Goal: Transaction & Acquisition: Purchase product/service

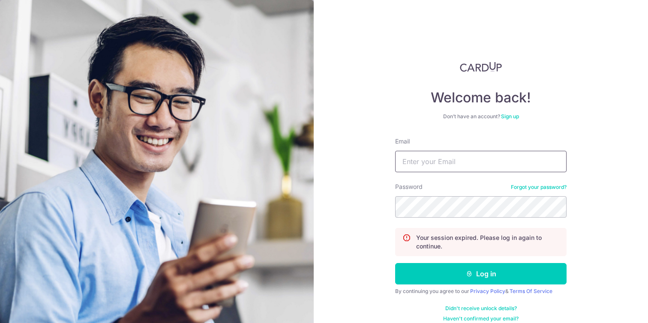
type input "[EMAIL_ADDRESS][DOMAIN_NAME]"
click at [395, 263] on button "Log in" at bounding box center [480, 273] width 171 height 21
type input "[EMAIL_ADDRESS][DOMAIN_NAME]"
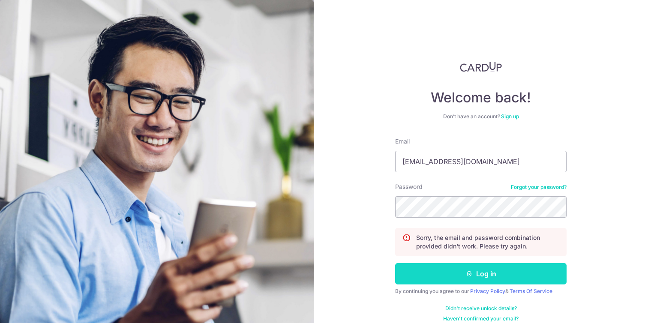
click at [455, 271] on button "Log in" at bounding box center [480, 273] width 171 height 21
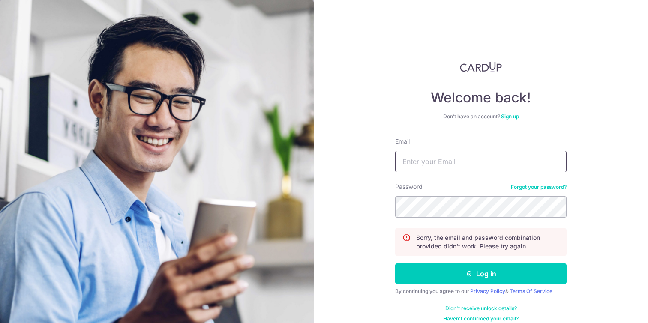
click at [436, 164] on input "Email" at bounding box center [480, 161] width 171 height 21
type input "matthewtqs95@gmail.com"
click at [395, 263] on button "Log in" at bounding box center [480, 273] width 171 height 21
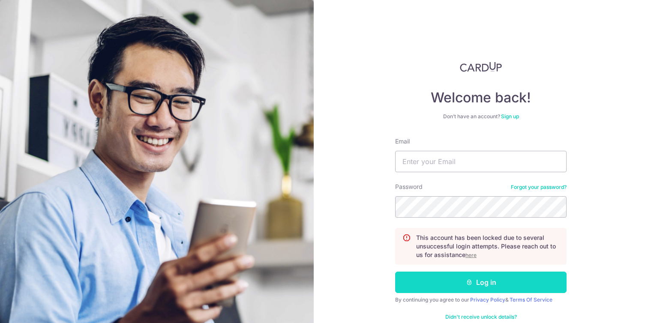
scroll to position [18, 0]
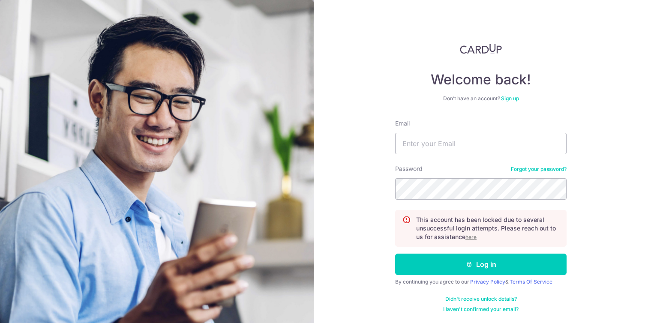
click at [465, 238] on u "here" at bounding box center [470, 237] width 11 height 6
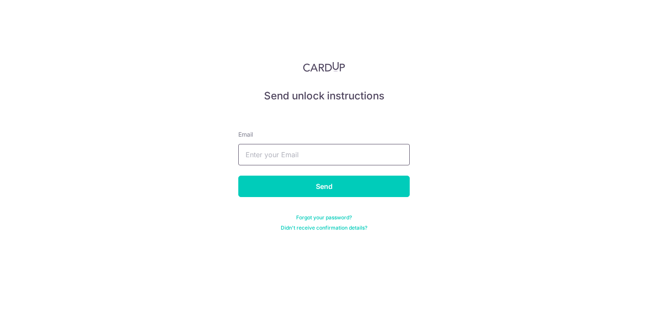
click at [338, 152] on input "text" at bounding box center [323, 154] width 171 height 21
type input "[EMAIL_ADDRESS][DOMAIN_NAME]"
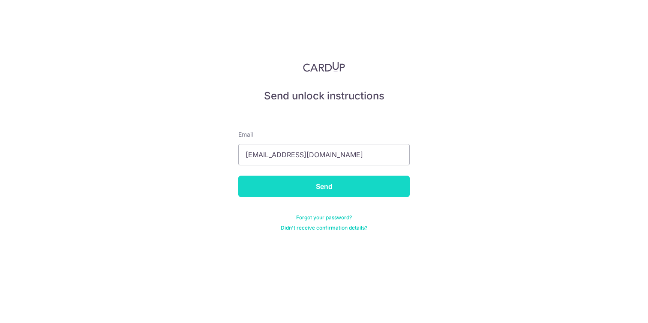
click at [317, 188] on input "Send" at bounding box center [323, 186] width 171 height 21
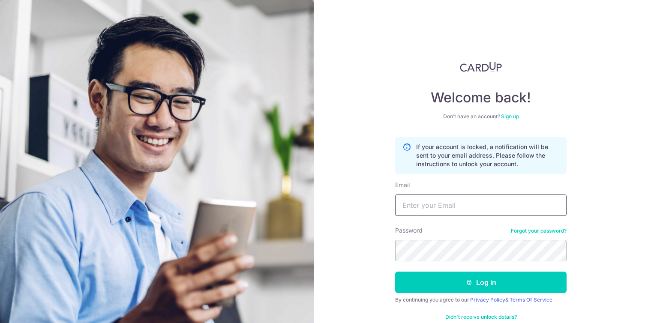
scroll to position [8, 0]
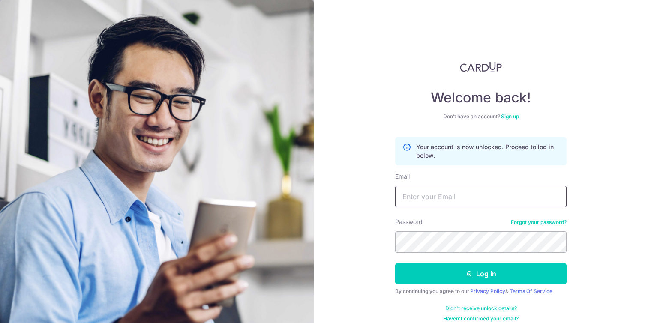
click at [454, 196] on input "Email" at bounding box center [480, 196] width 171 height 21
type input "matthewtqs95@gmail.com"
click at [436, 254] on form "Your account is now unlocked. Proceed to log in below. Email matthewtqs95@gmail…" at bounding box center [480, 229] width 171 height 185
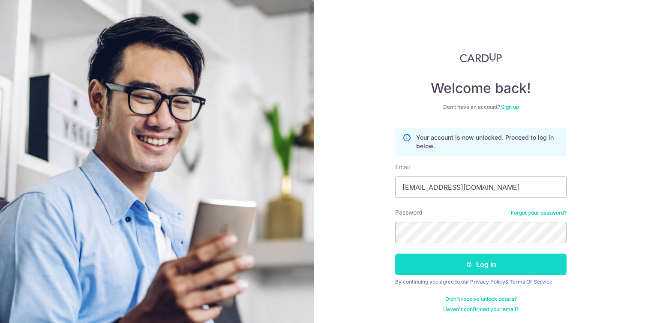
click at [466, 264] on icon "submit" at bounding box center [469, 264] width 7 height 7
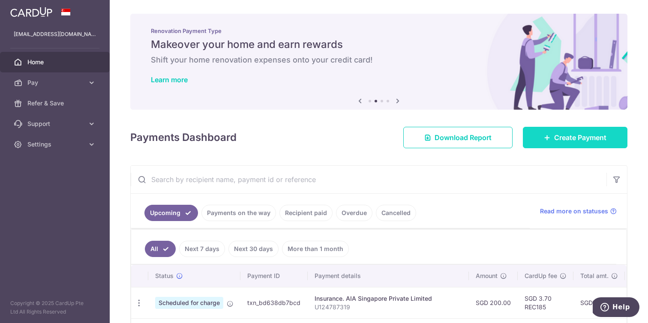
click at [554, 136] on span "Create Payment" at bounding box center [580, 137] width 52 height 10
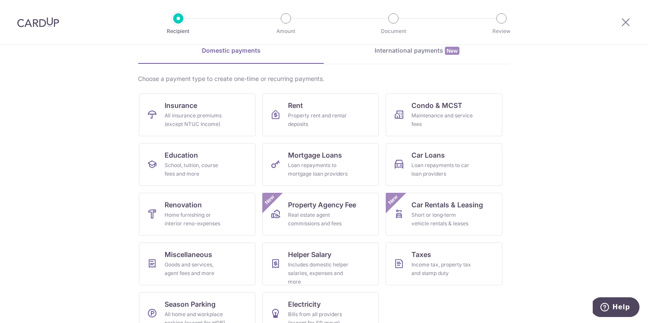
scroll to position [60, 0]
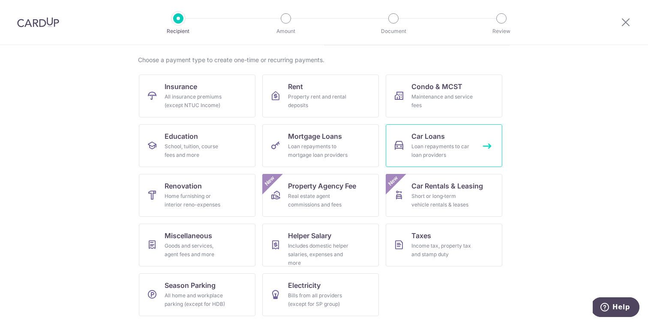
click at [422, 136] on span "Car Loans" at bounding box center [427, 136] width 33 height 10
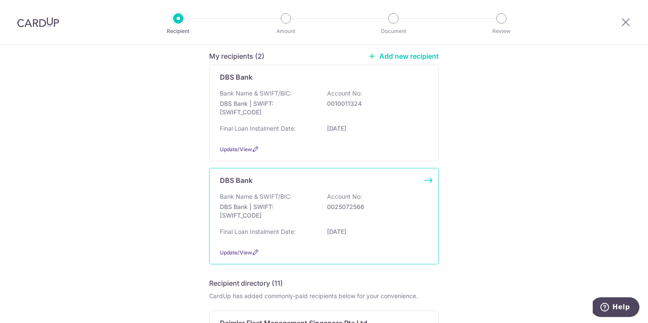
scroll to position [72, 0]
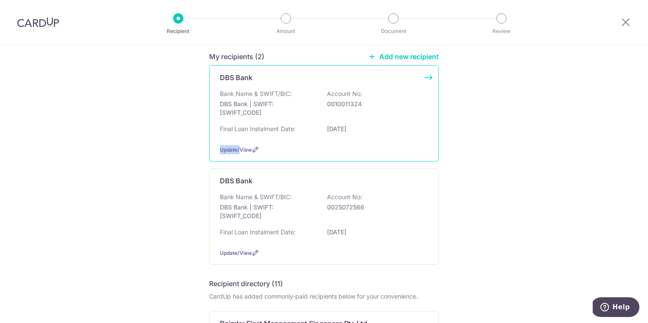
click at [237, 145] on div "Update/View" at bounding box center [324, 149] width 208 height 9
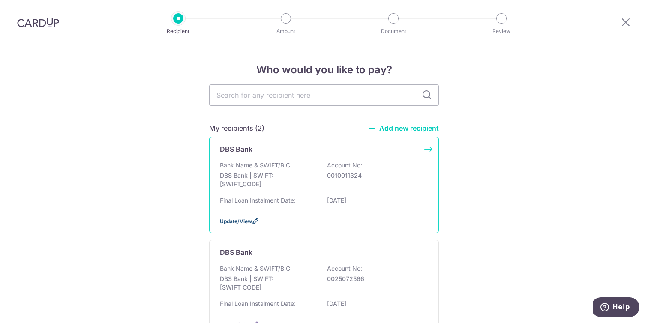
click at [240, 221] on span "Update/View" at bounding box center [236, 221] width 32 height 6
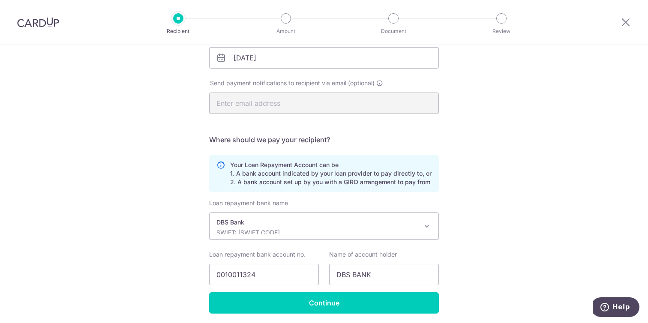
scroll to position [146, 0]
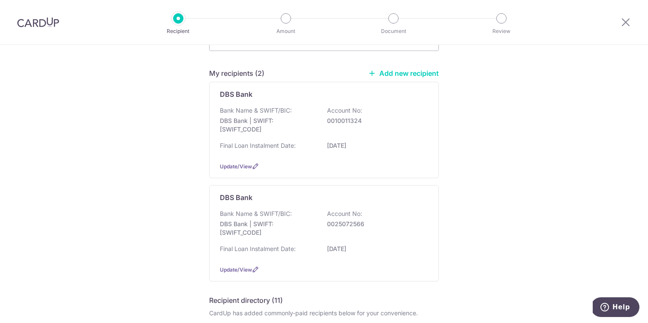
scroll to position [51, 0]
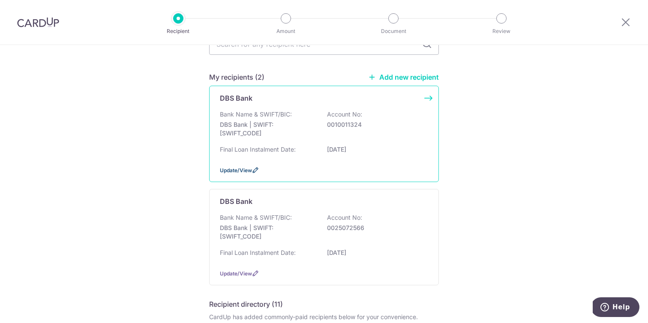
click at [245, 172] on span "Update/View" at bounding box center [236, 170] width 32 height 6
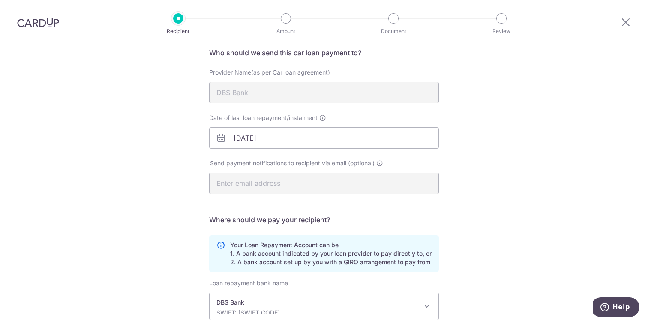
scroll to position [64, 0]
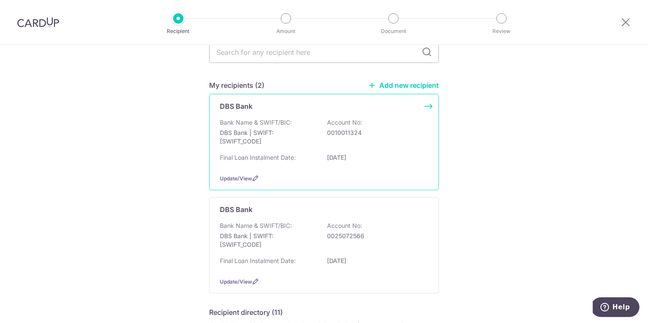
scroll to position [45, 0]
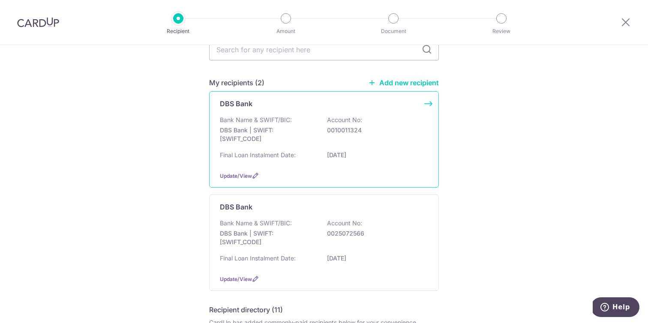
click at [316, 152] on div "Final Loan Instalment Date: 12/06/2026" at bounding box center [324, 158] width 208 height 14
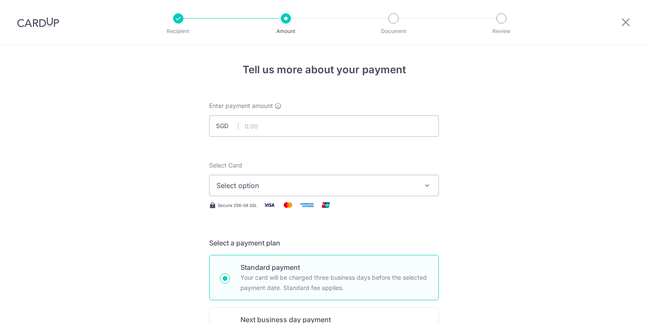
click at [304, 130] on input "text" at bounding box center [324, 125] width 230 height 21
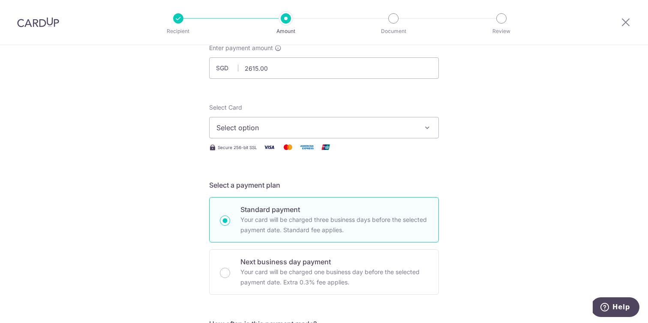
scroll to position [72, 0]
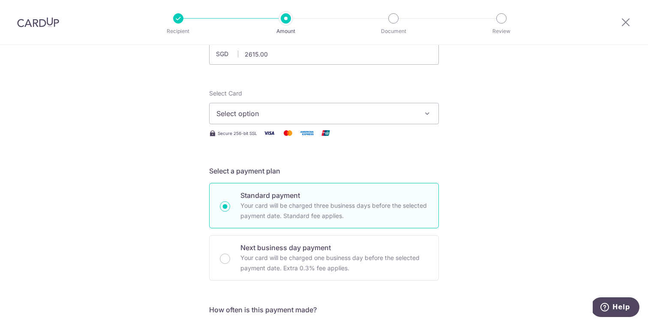
type input "2,615.00"
click at [270, 116] on span "Select option" at bounding box center [316, 113] width 200 height 10
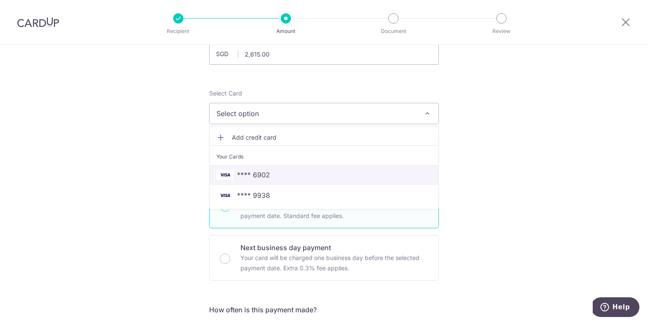
click at [260, 172] on span "**** 6902" at bounding box center [253, 175] width 33 height 10
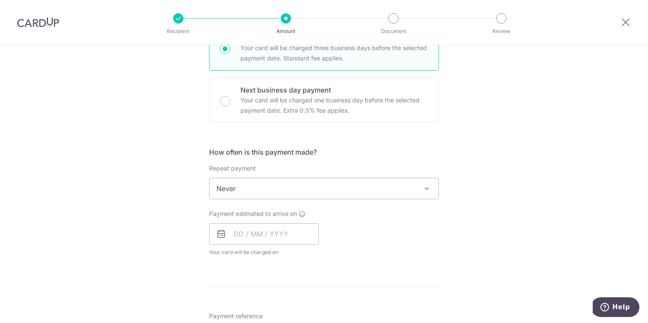
scroll to position [235, 0]
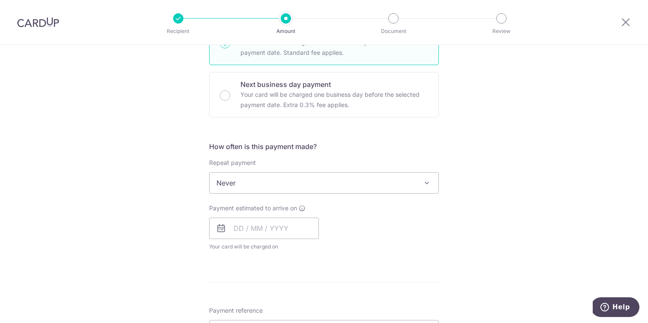
click at [262, 180] on span "Never" at bounding box center [323, 183] width 229 height 21
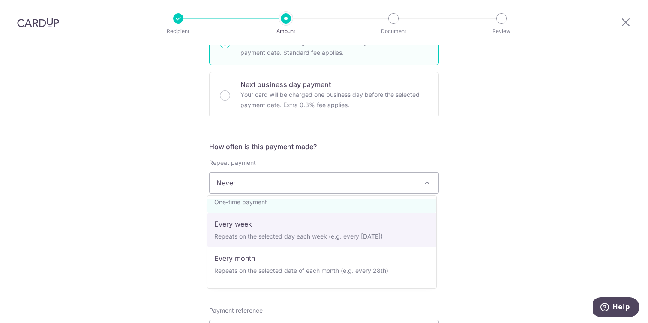
scroll to position [21, 0]
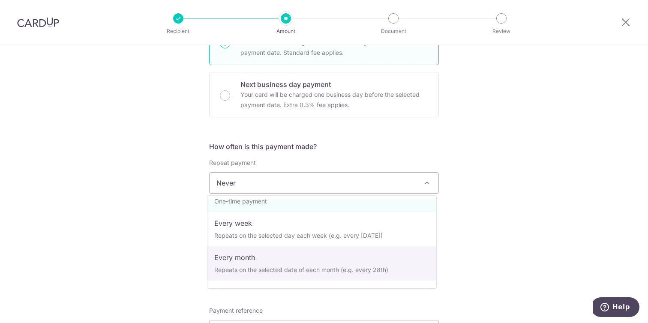
select select "3"
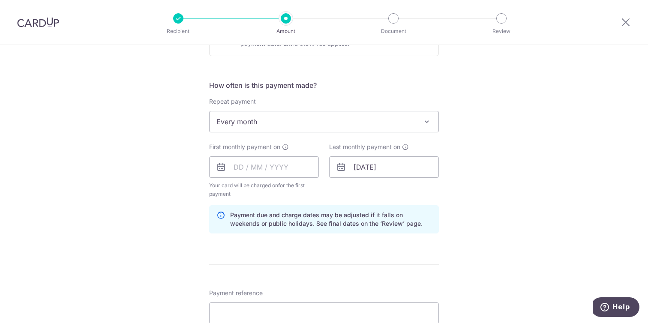
scroll to position [306, 0]
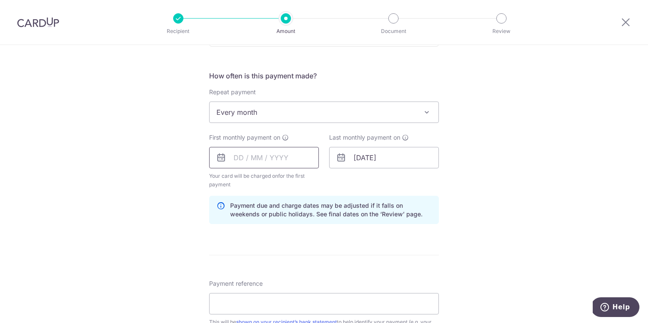
click at [276, 159] on input "text" at bounding box center [264, 157] width 110 height 21
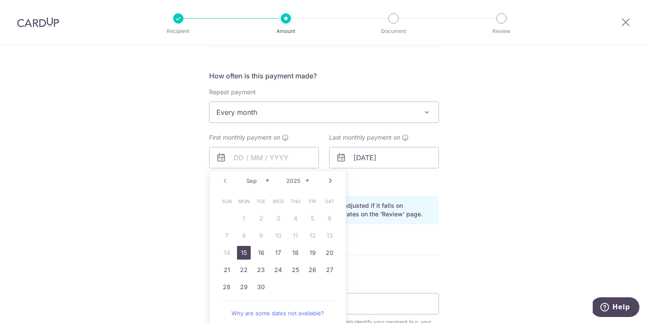
click at [237, 254] on link "15" at bounding box center [244, 253] width 14 height 14
type input "[DATE]"
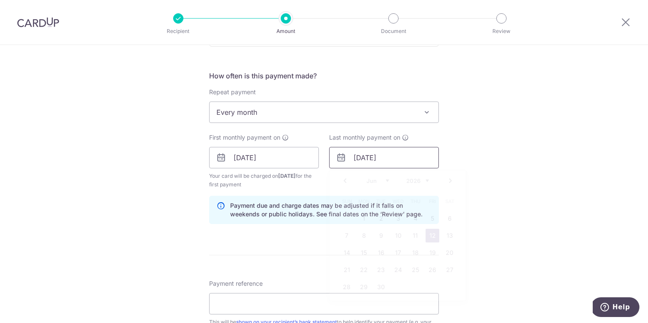
click at [399, 163] on input "12/06/2026" at bounding box center [384, 157] width 110 height 21
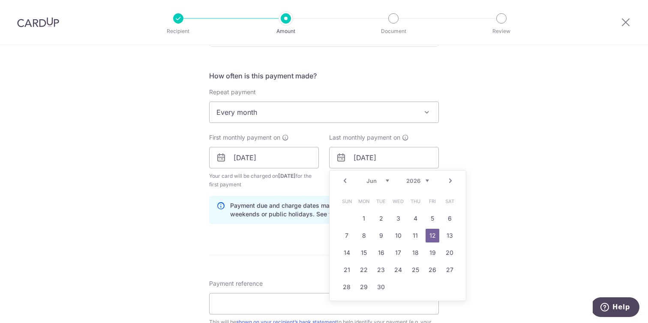
click at [104, 178] on div "Tell us more about your payment Enter payment amount SGD 2,615.00 2615.00 Selec…" at bounding box center [324, 148] width 648 height 818
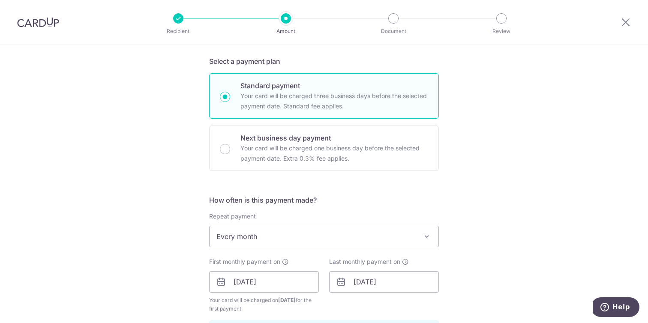
scroll to position [181, 0]
click at [269, 159] on p "Your card will be charged one business day before the selected payment date. Ex…" at bounding box center [334, 154] width 188 height 21
click at [230, 155] on input "Next business day payment Your card will be charged one business day before the…" at bounding box center [225, 150] width 10 height 10
radio input "false"
radio input "true"
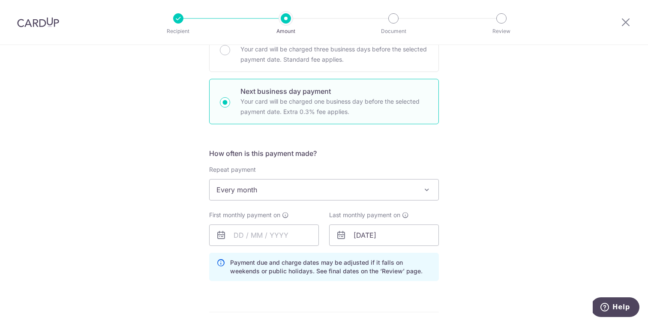
scroll to position [254, 0]
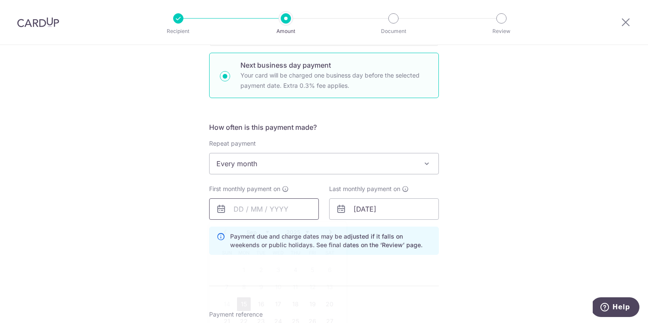
click at [271, 212] on input "text" at bounding box center [264, 208] width 110 height 21
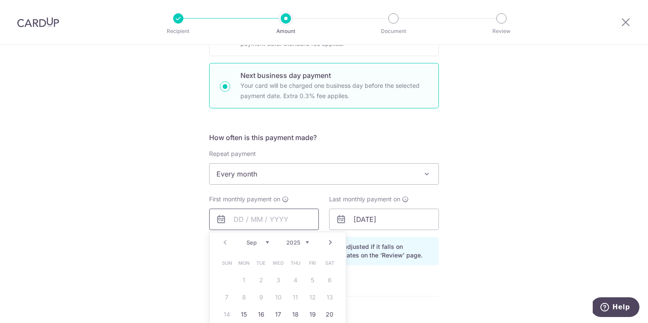
scroll to position [207, 0]
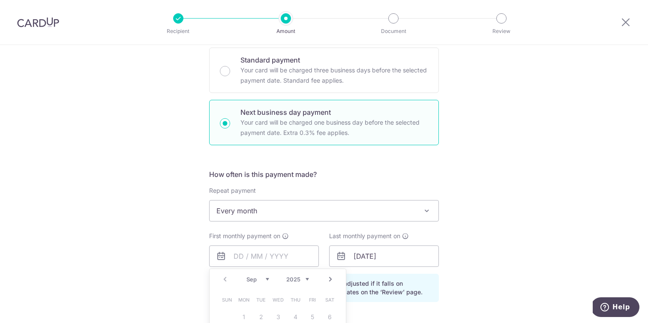
click at [236, 244] on div "First monthly payment on Prev Next Sep Oct Nov Dec 2025 2026 2027 2028 2029 203…" at bounding box center [264, 249] width 110 height 35
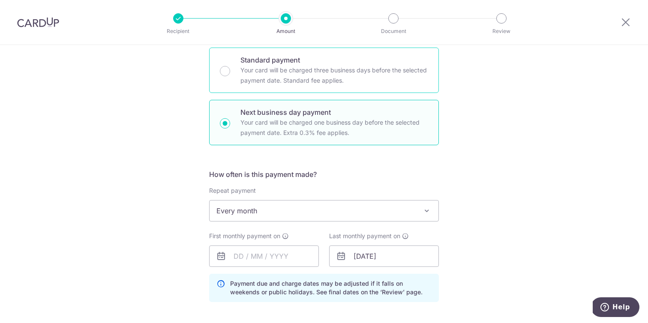
click at [281, 77] on p "Your card will be charged three business days before the selected payment date.…" at bounding box center [334, 75] width 188 height 21
click at [230, 76] on input "Standard payment Your card will be charged three business days before the selec…" at bounding box center [225, 71] width 10 height 10
radio input "true"
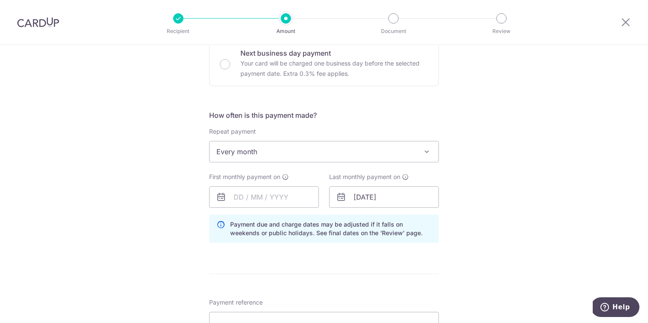
scroll to position [279, 0]
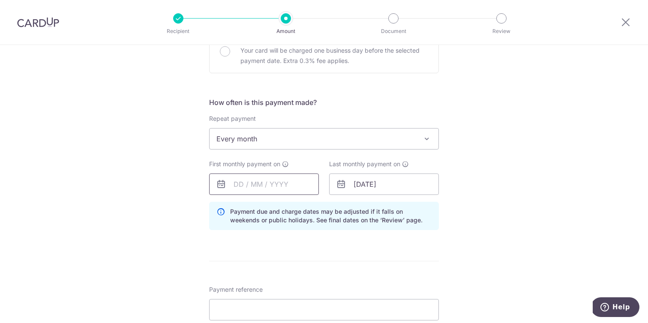
click at [246, 182] on input "text" at bounding box center [264, 183] width 110 height 21
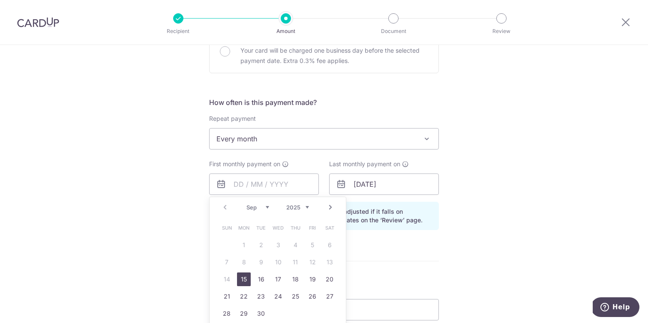
click at [240, 275] on link "15" at bounding box center [244, 279] width 14 height 14
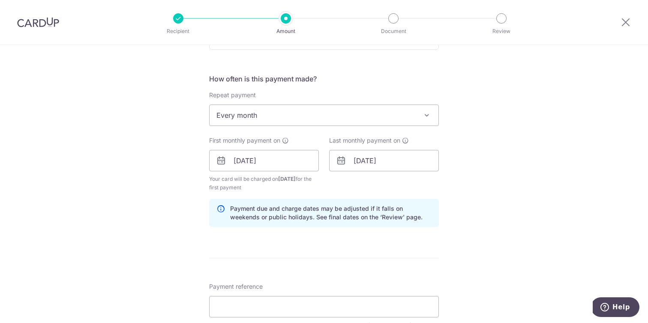
scroll to position [276, 0]
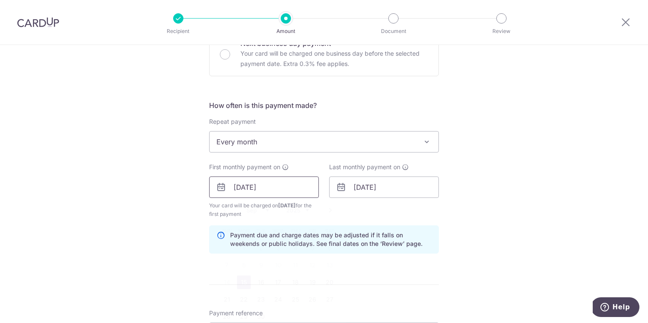
click at [255, 191] on input "15/09/2025" at bounding box center [264, 186] width 110 height 21
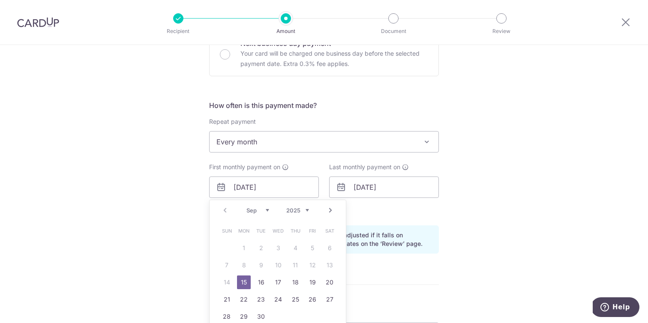
click at [264, 211] on select "Sep Oct Nov Dec" at bounding box center [257, 210] width 23 height 7
click at [223, 285] on link "12" at bounding box center [227, 282] width 14 height 14
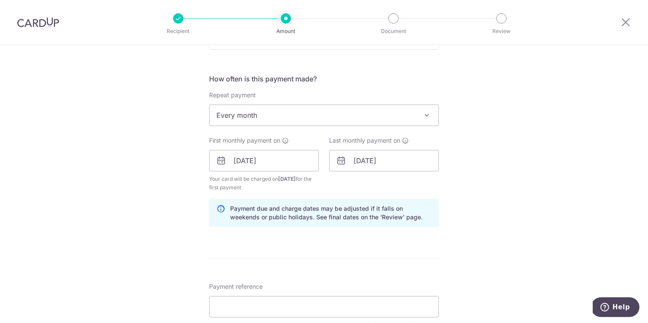
scroll to position [306, 0]
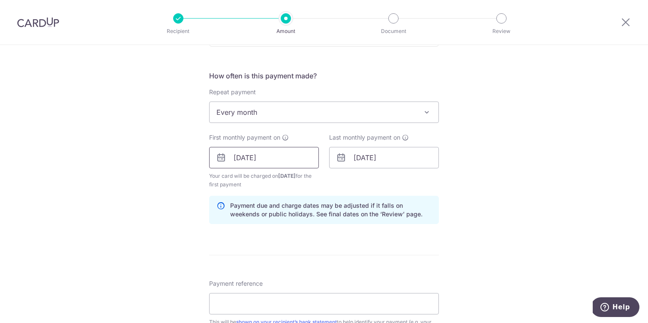
click at [271, 165] on input "12/10/2025" at bounding box center [264, 157] width 110 height 21
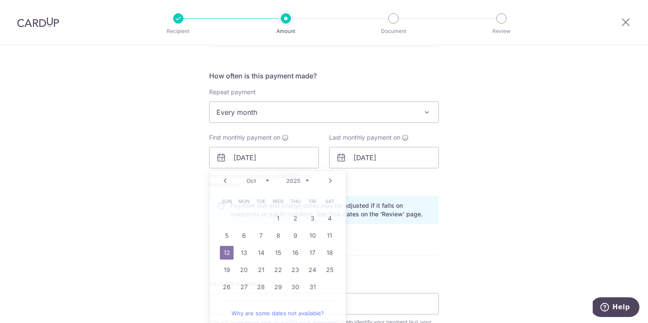
click at [157, 176] on div "Tell us more about your payment Enter payment amount SGD 2,615.00 2615.00 Selec…" at bounding box center [324, 148] width 648 height 818
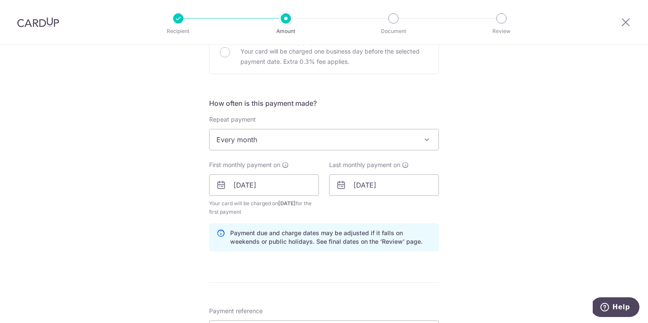
scroll to position [281, 0]
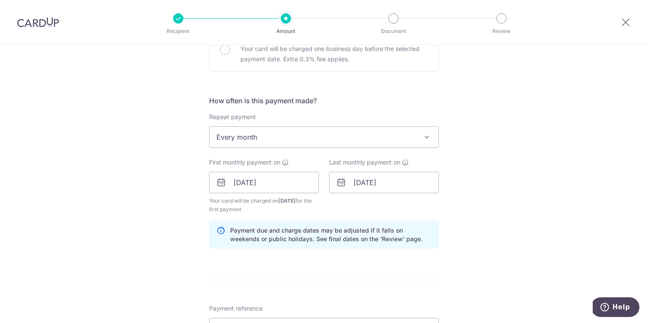
click at [271, 142] on span "Every month" at bounding box center [323, 137] width 229 height 21
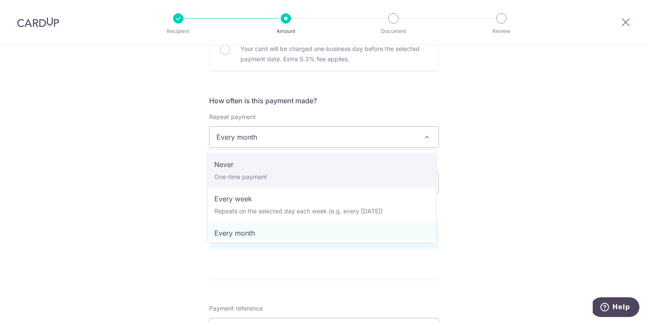
click at [172, 173] on div "Tell us more about your payment Enter payment amount SGD 2,615.00 2615.00 Selec…" at bounding box center [324, 173] width 648 height 818
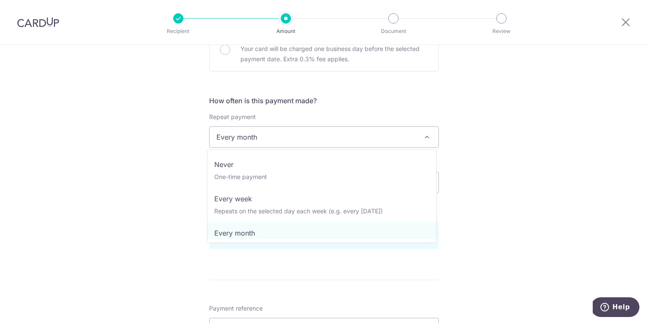
click at [221, 143] on span "Every month" at bounding box center [323, 137] width 229 height 21
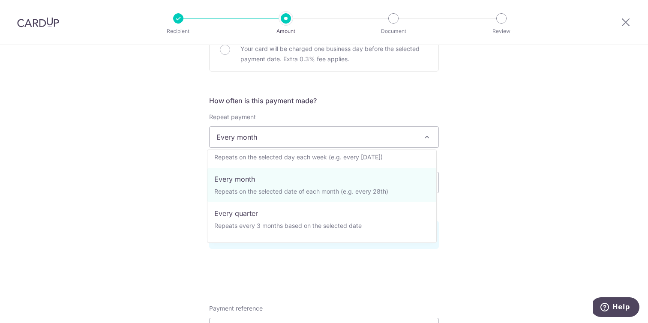
scroll to position [54, 0]
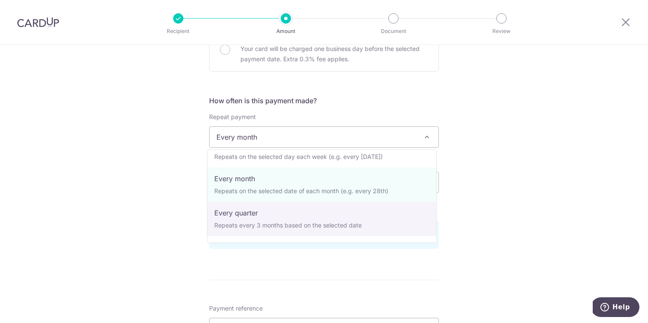
click at [166, 196] on div "Tell us more about your payment Enter payment amount SGD 2,615.00 2615.00 Selec…" at bounding box center [324, 173] width 648 height 818
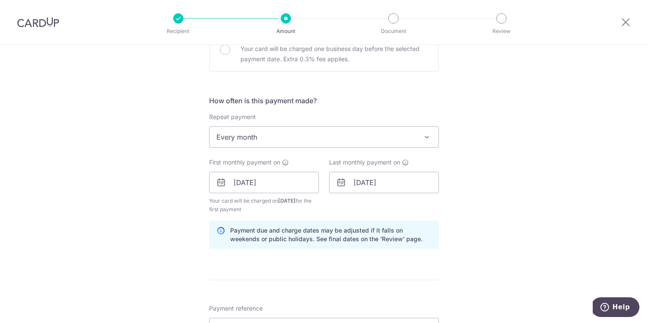
click at [131, 159] on div "Tell us more about your payment Enter payment amount SGD 2,615.00 2615.00 Selec…" at bounding box center [324, 173] width 648 height 818
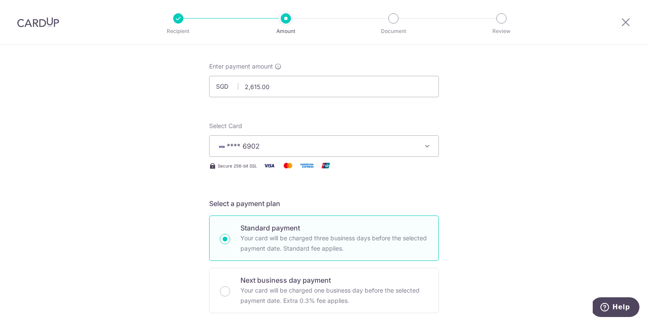
scroll to position [0, 0]
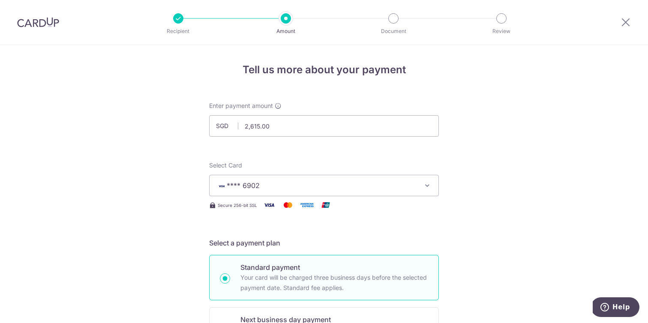
click at [178, 13] on div at bounding box center [178, 18] width 10 height 10
click at [52, 18] on img at bounding box center [38, 22] width 42 height 10
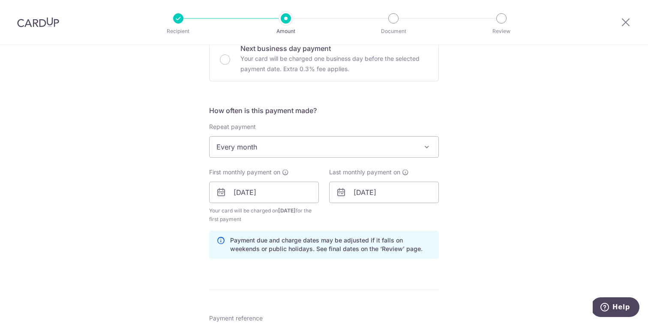
scroll to position [272, 0]
click at [280, 189] on input "[DATE]" at bounding box center [264, 191] width 110 height 21
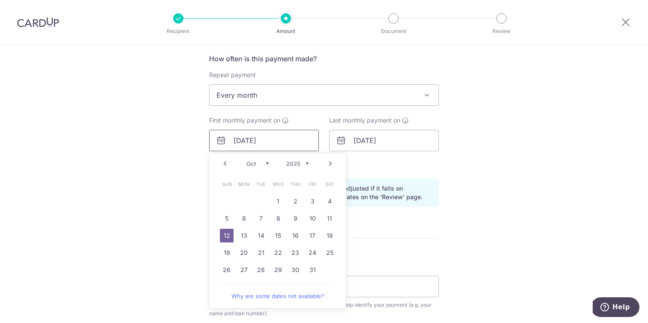
scroll to position [328, 0]
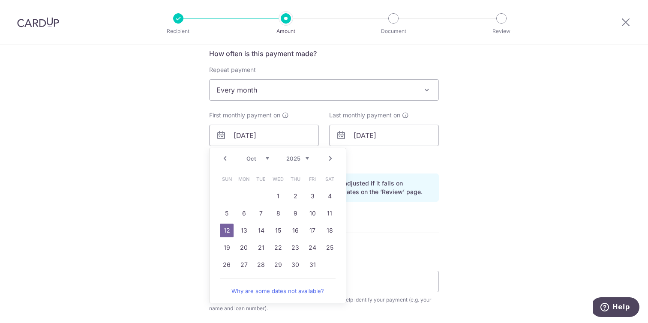
click at [257, 158] on select "Sep Oct Nov Dec" at bounding box center [257, 158] width 23 height 7
click at [241, 232] on link "15" at bounding box center [244, 231] width 14 height 14
type input "15/09/2025"
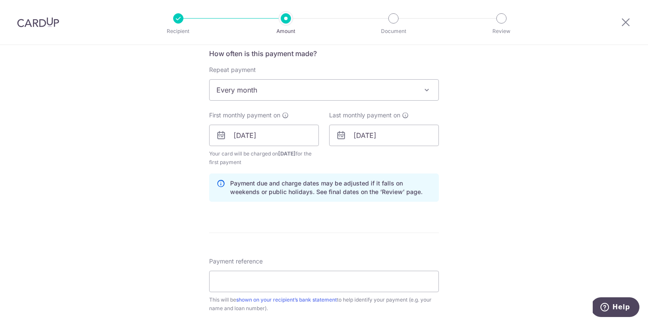
click at [173, 196] on div "Tell us more about your payment Enter payment amount SGD 2,615.00 2615.00 Selec…" at bounding box center [324, 126] width 648 height 818
click at [382, 138] on input "12/06/2026" at bounding box center [384, 135] width 110 height 21
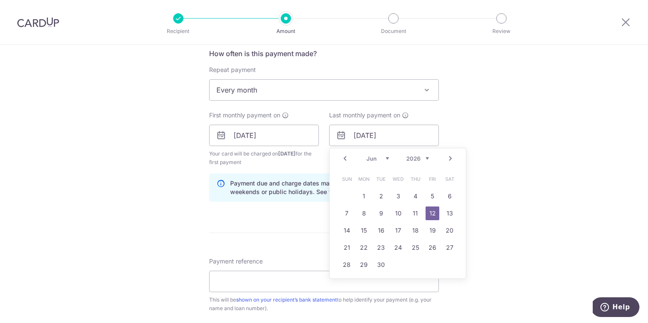
click at [224, 195] on div "Payment due and charge dates may be adjusted if it falls on weekends or public …" at bounding box center [324, 187] width 230 height 28
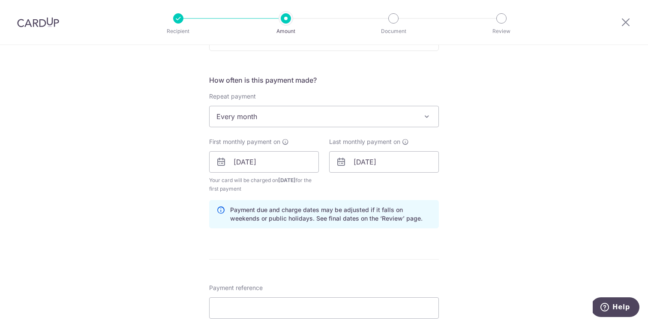
scroll to position [293, 0]
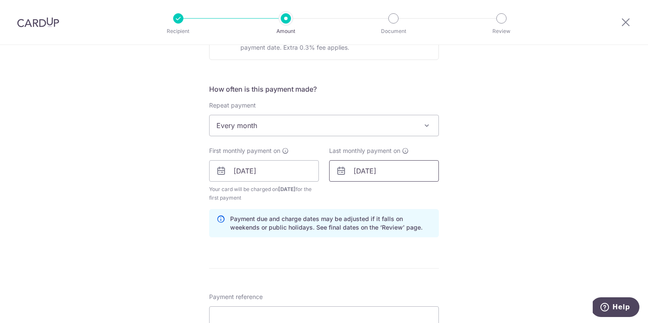
click at [356, 166] on input "12/06/2026" at bounding box center [384, 170] width 110 height 21
click at [226, 163] on input "15/09/2025" at bounding box center [264, 170] width 110 height 21
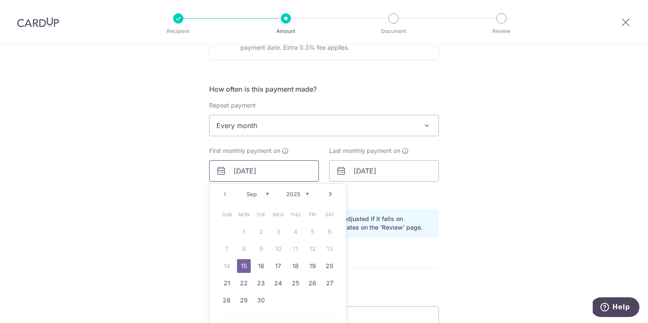
click at [226, 163] on input "15/09/2025" at bounding box center [264, 170] width 110 height 21
click at [416, 169] on input "12/06/2026" at bounding box center [384, 170] width 110 height 21
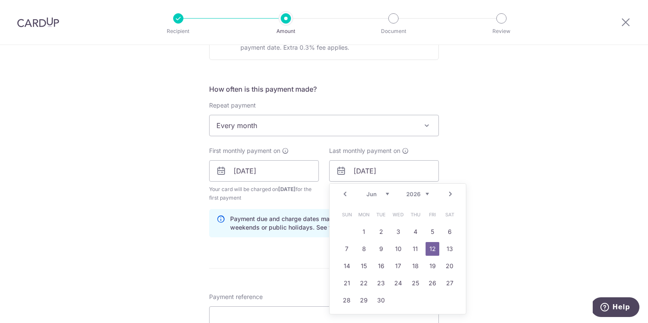
click at [425, 252] on link "12" at bounding box center [432, 249] width 14 height 14
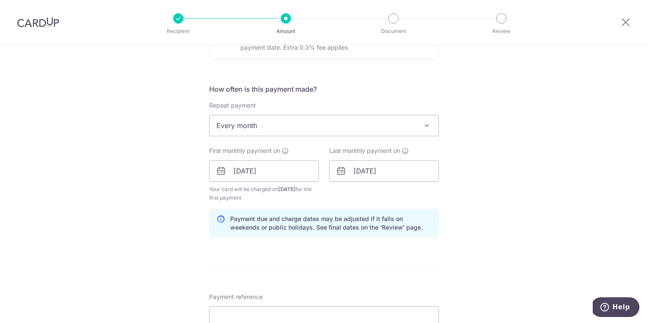
click at [226, 131] on span "Every month" at bounding box center [323, 125] width 229 height 21
click at [162, 170] on div "Tell us more about your payment Enter payment amount SGD 2,615.00 2615.00 Selec…" at bounding box center [324, 161] width 648 height 818
click at [155, 174] on div "Tell us more about your payment Enter payment amount SGD 2,615.00 2615.00 Selec…" at bounding box center [324, 161] width 648 height 818
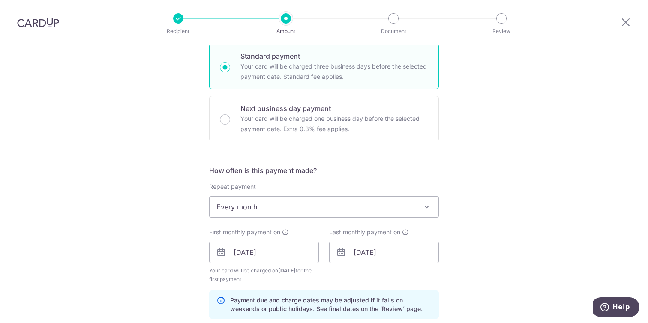
scroll to position [192, 0]
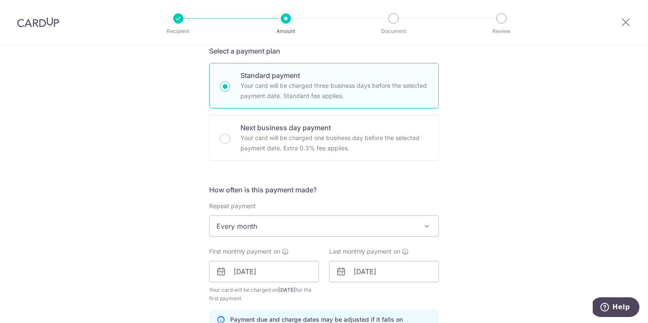
click at [267, 88] on p "Your card will be charged three business days before the selected payment date.…" at bounding box center [334, 91] width 188 height 21
click at [230, 88] on input "Standard payment Your card will be charged three business days before the selec…" at bounding box center [225, 86] width 10 height 10
radio input "true"
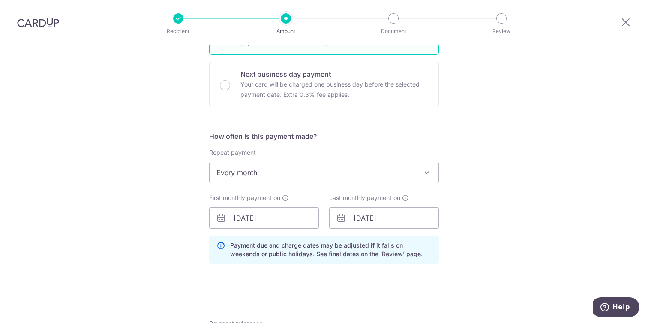
scroll to position [266, 0]
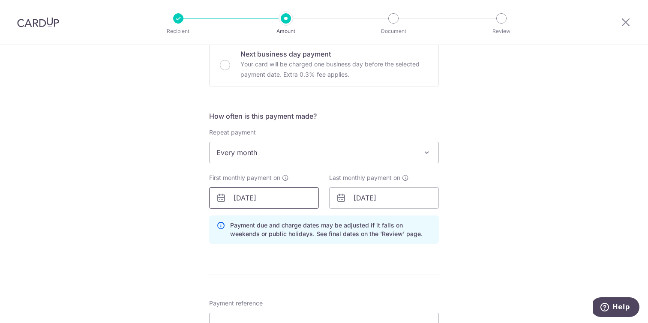
click at [253, 193] on input "15/09/2025" at bounding box center [264, 197] width 110 height 21
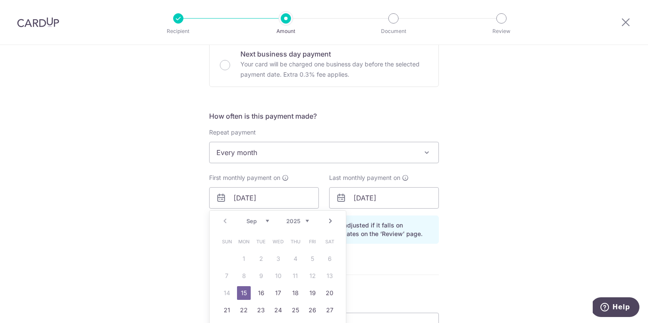
click at [175, 210] on div "Tell us more about your payment Enter payment amount SGD 2,615.00 2615.00 Selec…" at bounding box center [324, 178] width 648 height 798
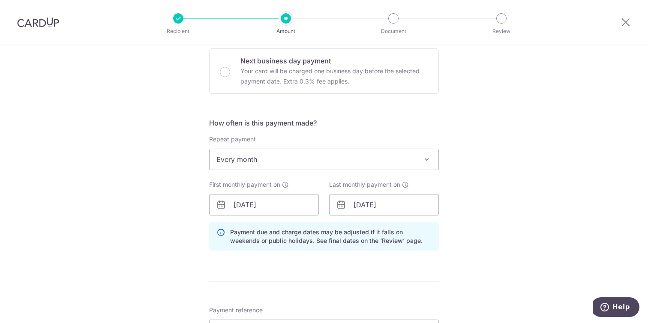
scroll to position [268, 0]
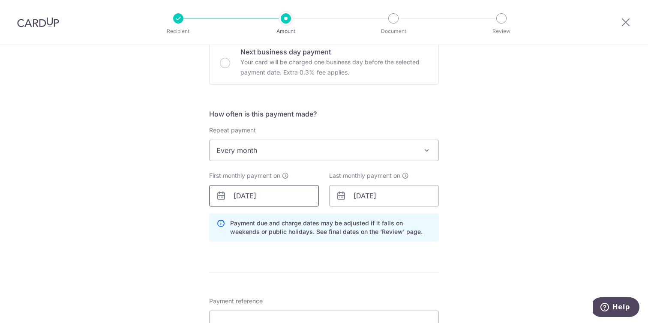
click at [282, 195] on input "15/09/2025" at bounding box center [264, 195] width 110 height 21
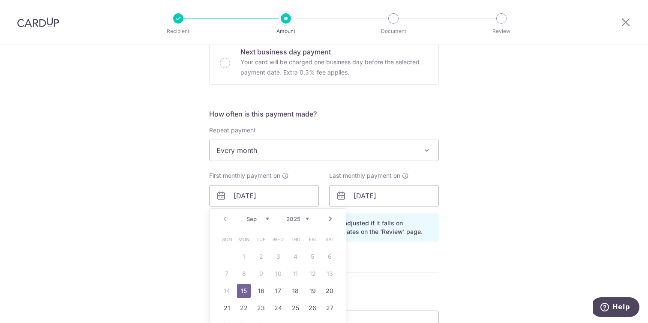
click at [270, 223] on div "Prev Next Sep Oct Nov Dec 2025 2026 2027 2028 2029 2030 2031 2032 2033 2034 2035" at bounding box center [277, 219] width 136 height 21
click at [267, 218] on select "Sep Oct Nov Dec" at bounding box center [257, 218] width 23 height 7
click at [227, 290] on link "12" at bounding box center [227, 291] width 14 height 14
type input "12/10/2025"
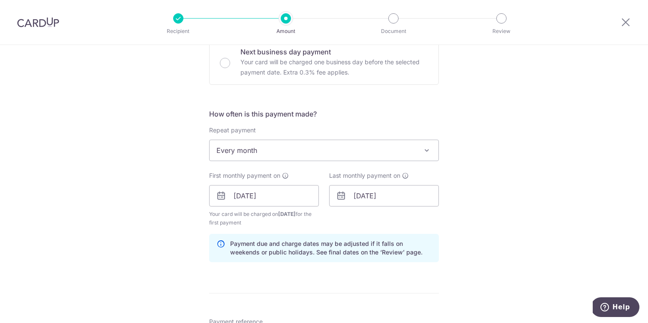
click at [159, 214] on div "Tell us more about your payment Enter payment amount SGD 2,615.00 2615.00 Selec…" at bounding box center [324, 186] width 648 height 818
click at [394, 190] on input "12/06/2026" at bounding box center [384, 195] width 110 height 21
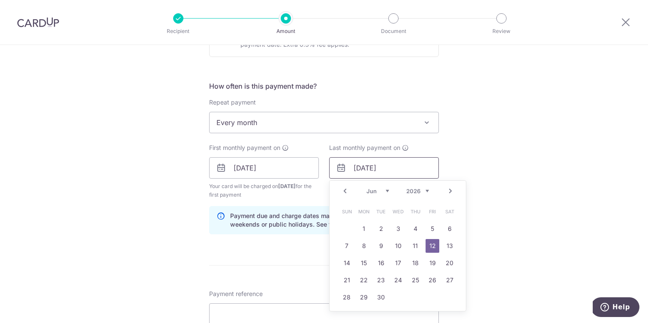
scroll to position [313, 0]
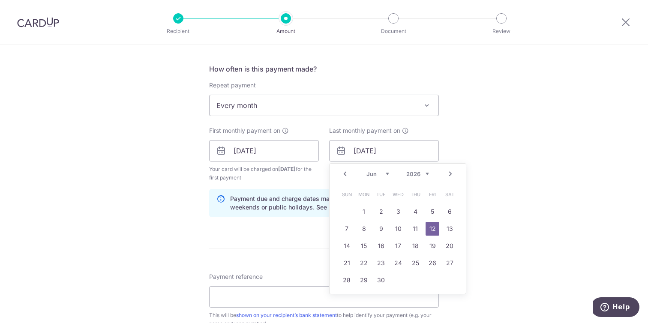
click at [469, 123] on div "Tell us more about your payment Enter payment amount SGD 2,615.00 2615.00 Selec…" at bounding box center [324, 141] width 648 height 818
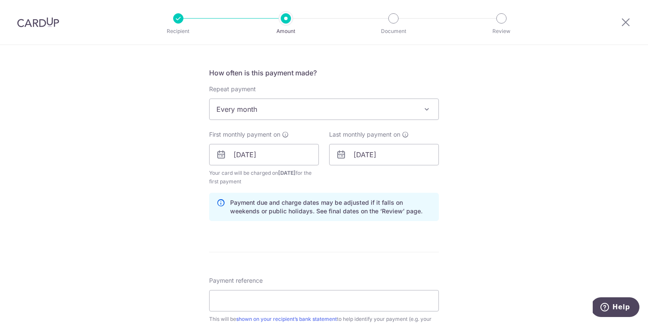
scroll to position [323, 0]
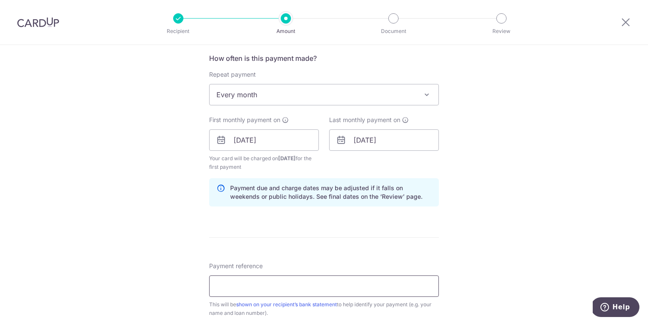
click at [259, 290] on input "Payment reference" at bounding box center [324, 285] width 230 height 21
click at [193, 238] on div "Tell us more about your payment Enter payment amount SGD 2,615.00 2615.00 Selec…" at bounding box center [324, 131] width 648 height 818
click at [244, 293] on input "Payment reference" at bounding box center [324, 285] width 230 height 21
type input "HPR108125K (SNK6165U)"
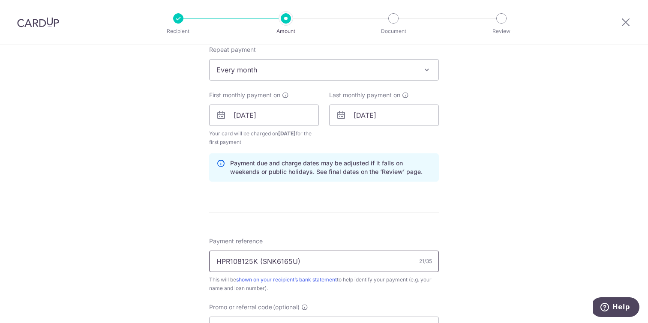
scroll to position [368, 0]
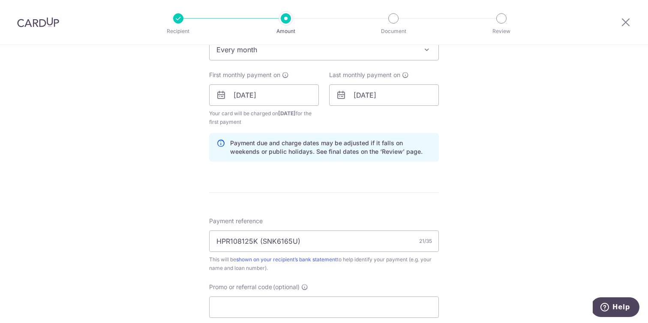
click at [170, 239] on div "Tell us more about your payment Enter payment amount SGD 2,615.00 2615.00 Selec…" at bounding box center [324, 86] width 648 height 818
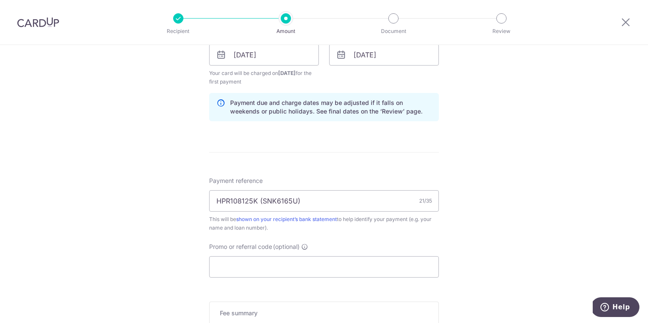
scroll to position [409, 0]
click at [260, 264] on input "Promo or referral code (optional)" at bounding box center [324, 266] width 230 height 21
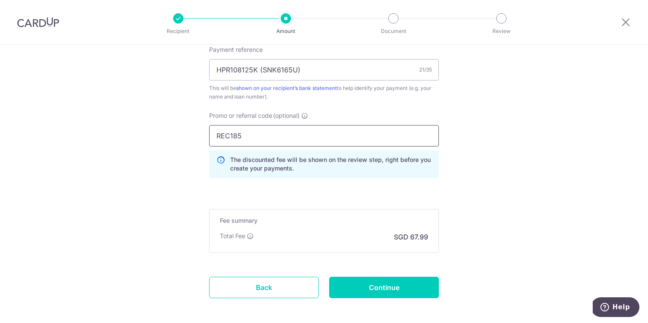
scroll to position [552, 0]
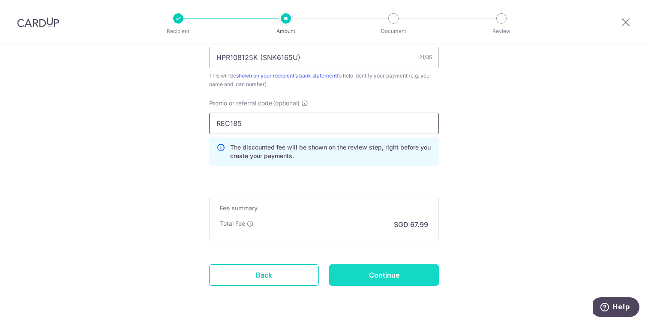
type input "REC185"
click at [364, 274] on input "Continue" at bounding box center [384, 274] width 110 height 21
type input "Create Schedule"
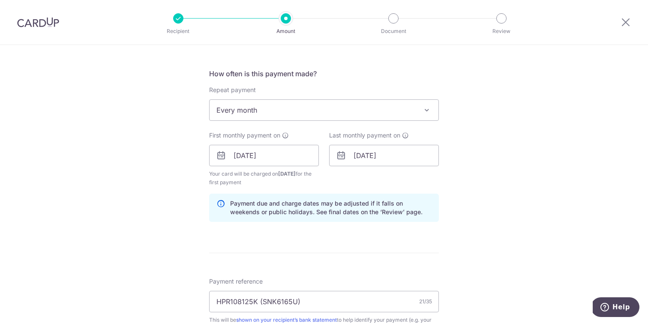
scroll to position [304, 0]
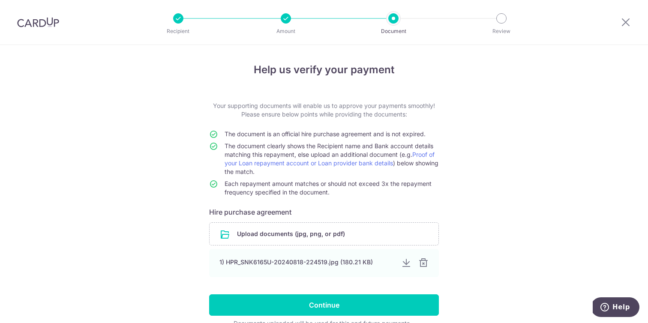
click at [286, 14] on div at bounding box center [286, 18] width 10 height 10
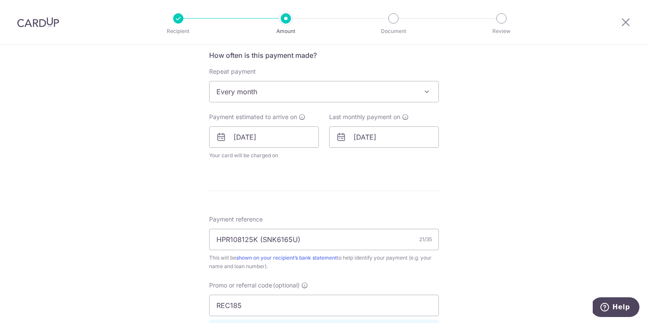
scroll to position [331, 0]
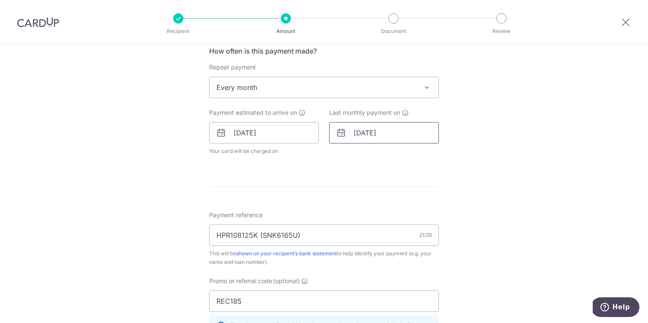
click at [378, 137] on input "12/06/2026" at bounding box center [384, 132] width 110 height 21
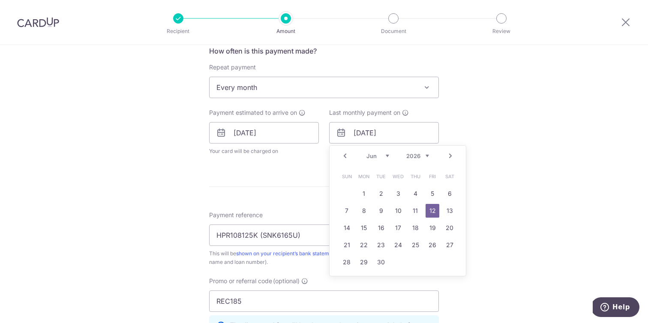
click at [372, 156] on select "Jan Feb Mar Apr May Jun Jul Aug Sep Oct Nov Dec" at bounding box center [377, 155] width 23 height 7
click at [364, 228] on link "12" at bounding box center [364, 228] width 14 height 14
type input "12/01/2026"
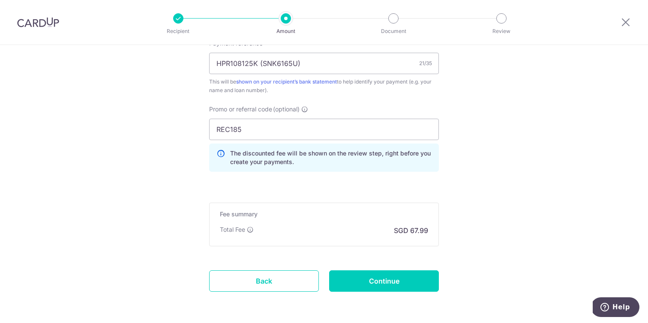
scroll to position [570, 0]
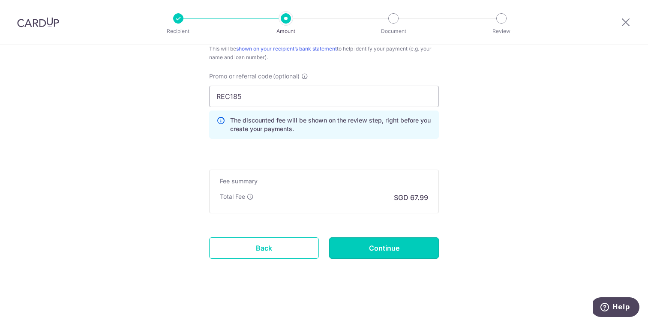
click at [385, 252] on input "Continue" at bounding box center [384, 247] width 110 height 21
type input "Update Schedule"
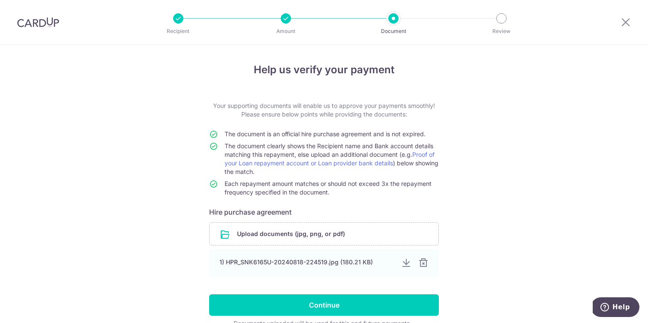
scroll to position [45, 0]
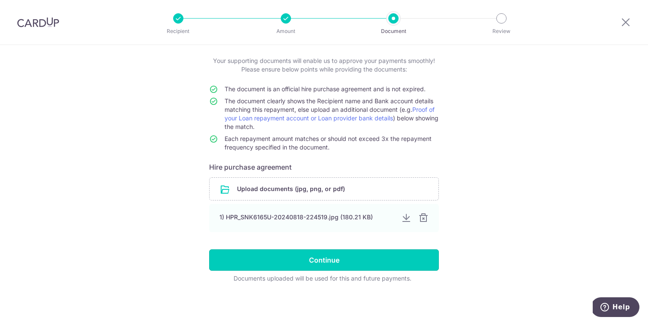
click at [303, 265] on input "Continue" at bounding box center [324, 259] width 230 height 21
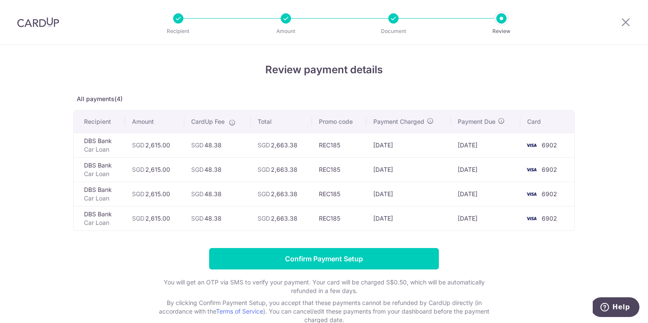
scroll to position [22, 0]
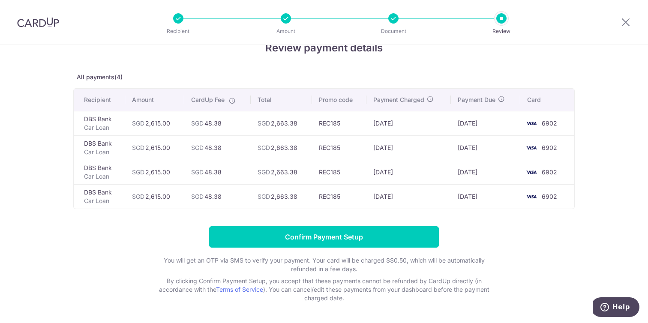
click at [144, 242] on form "Confirm Payment Setup You will get an OTP via SMS to verify your payment. Your …" at bounding box center [323, 264] width 501 height 76
click at [295, 239] on input "Confirm Payment Setup" at bounding box center [324, 236] width 230 height 21
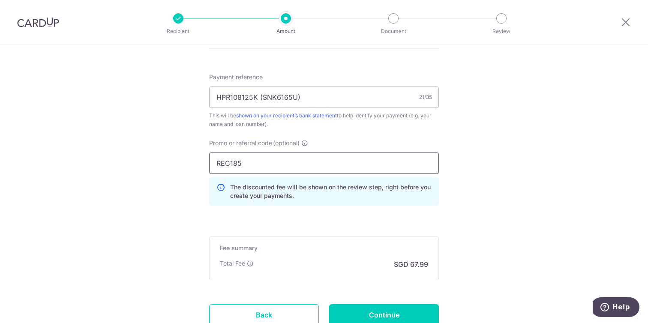
scroll to position [570, 0]
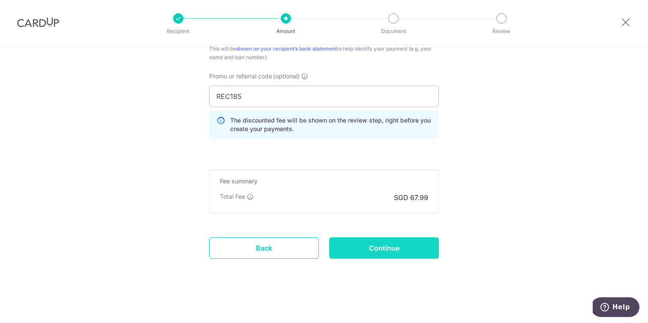
click at [384, 251] on input "Continue" at bounding box center [384, 247] width 110 height 21
type input "Update Schedule"
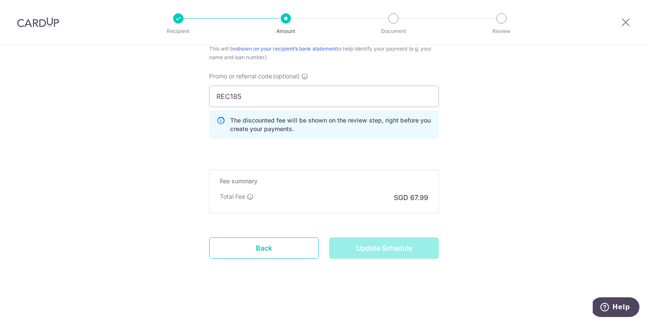
scroll to position [284, 0]
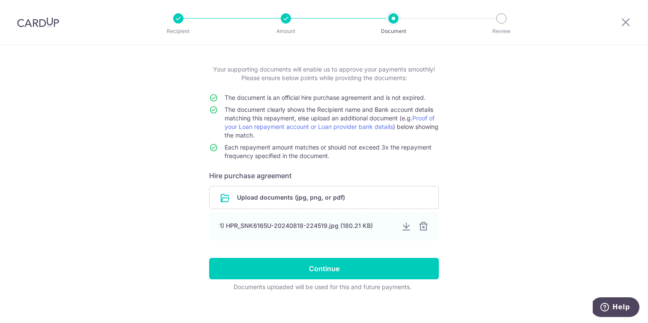
scroll to position [45, 0]
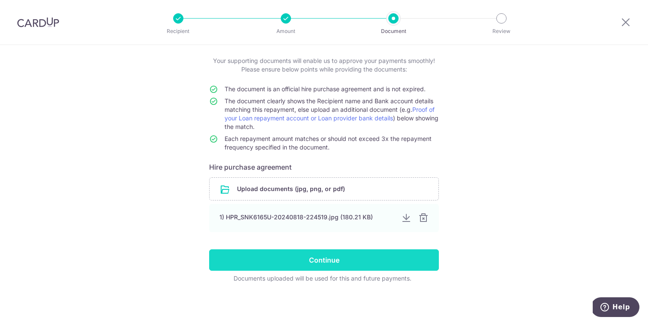
click at [326, 266] on input "Continue" at bounding box center [324, 259] width 230 height 21
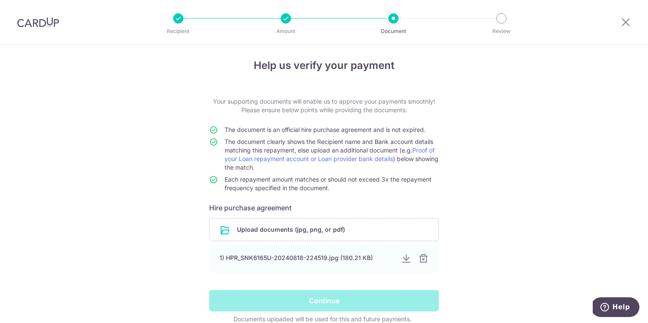
scroll to position [3, 0]
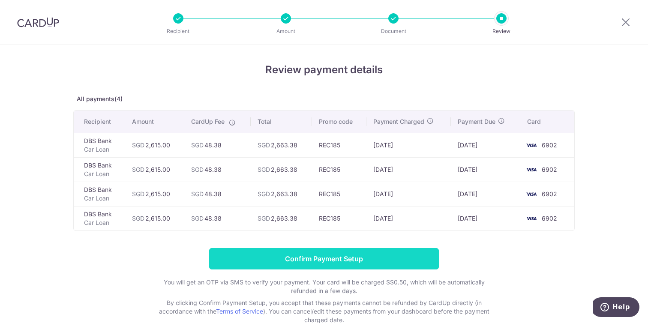
click at [275, 257] on input "Confirm Payment Setup" at bounding box center [324, 258] width 230 height 21
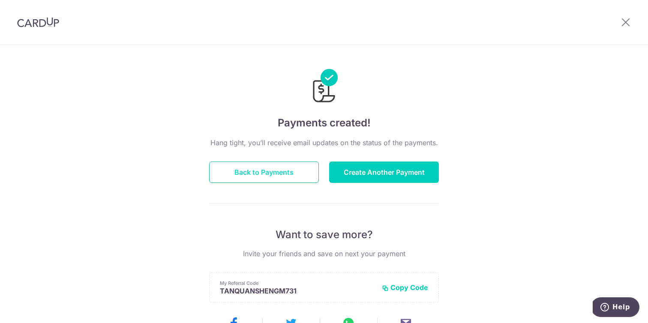
click at [272, 170] on button "Back to Payments" at bounding box center [264, 171] width 110 height 21
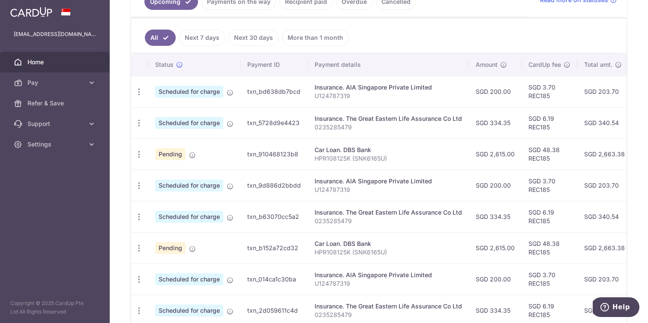
scroll to position [180, 0]
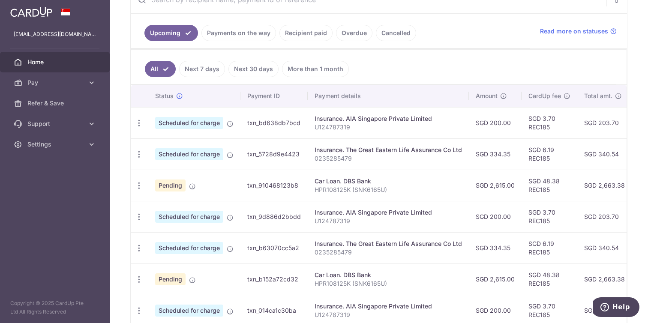
click at [206, 70] on link "Next 7 days" at bounding box center [202, 69] width 46 height 16
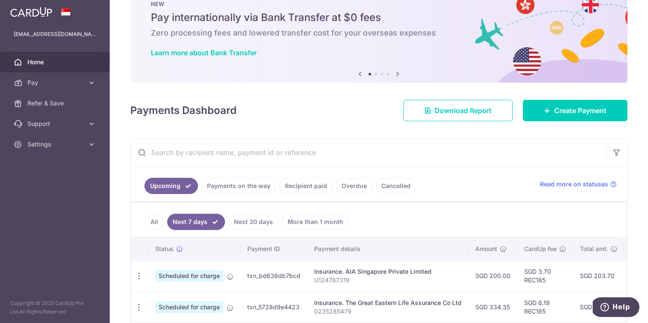
scroll to position [69, 0]
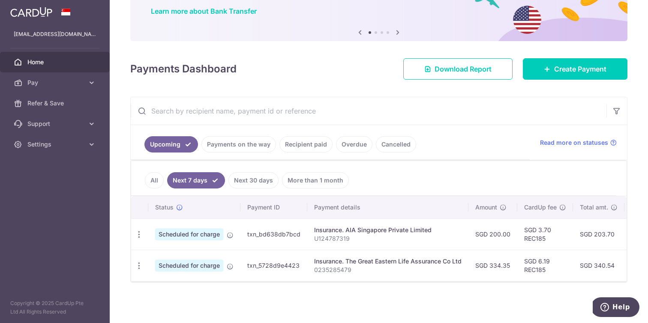
click at [149, 182] on link "All" at bounding box center [154, 180] width 19 height 16
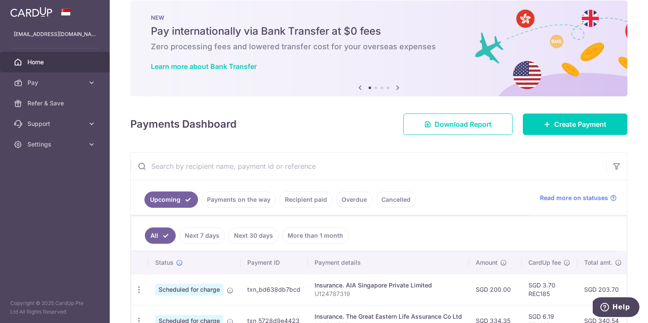
scroll to position [0, 0]
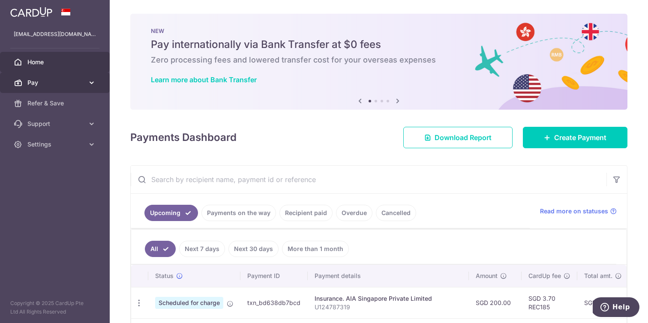
click at [82, 81] on span "Pay" at bounding box center [55, 82] width 57 height 9
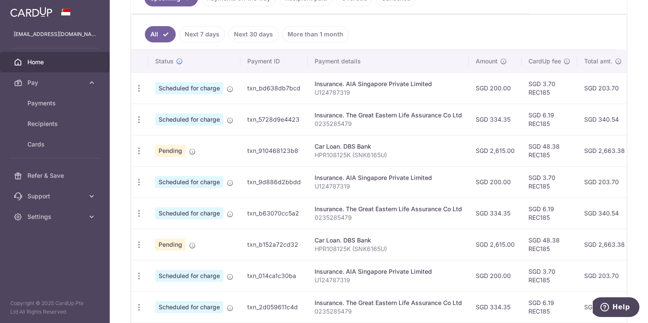
scroll to position [217, 0]
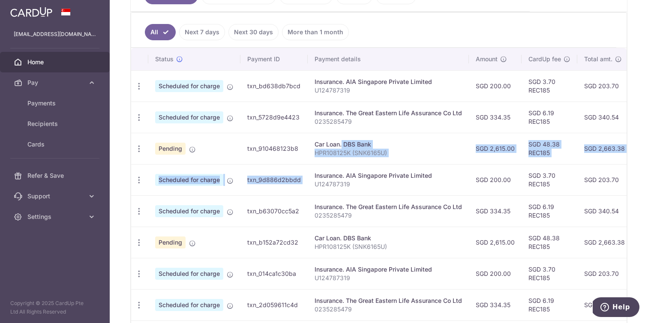
drag, startPoint x: 311, startPoint y: 144, endPoint x: 406, endPoint y: 169, distance: 98.3
click at [406, 169] on tbody "Update payment Cancel payment Scheduled for charge txn_bd638db7bcd Insurance. A…" at bounding box center [467, 226] width 672 height 313
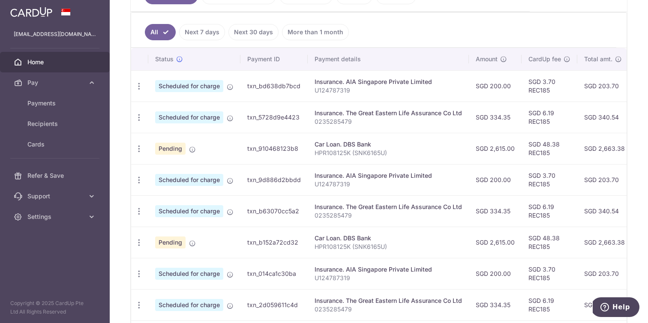
click at [405, 164] on td "Insurance. AIA Singapore Private Limited U124787319" at bounding box center [388, 179] width 161 height 31
drag, startPoint x: 392, startPoint y: 156, endPoint x: 325, endPoint y: 146, distance: 68.0
click at [325, 146] on td "Car Loan. DBS Bank HPR108125K (SNK6165U)" at bounding box center [388, 148] width 161 height 31
click at [325, 146] on div "Car Loan. DBS Bank" at bounding box center [387, 144] width 147 height 9
drag, startPoint x: 311, startPoint y: 144, endPoint x: 396, endPoint y: 159, distance: 86.5
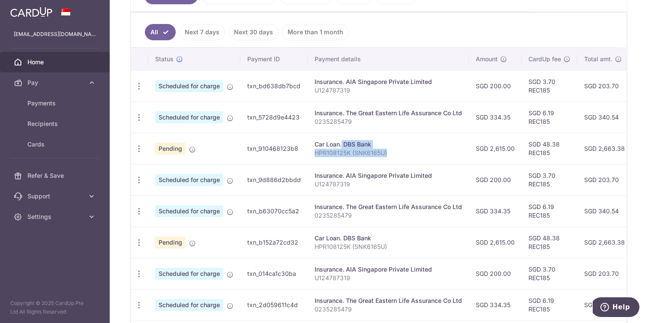
click at [396, 159] on td "Car Loan. DBS Bank HPR108125K (SNK6165U)" at bounding box center [388, 148] width 161 height 31
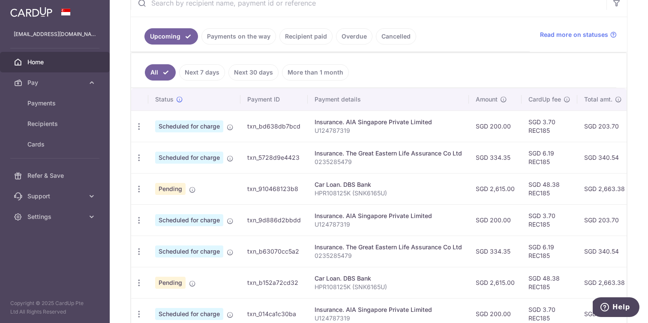
scroll to position [193, 0]
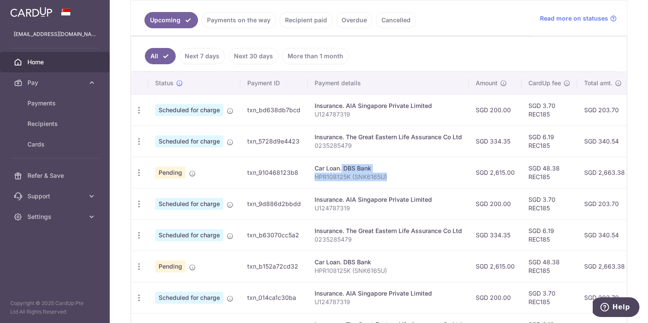
drag, startPoint x: 394, startPoint y: 179, endPoint x: 314, endPoint y: 167, distance: 81.5
click at [314, 167] on td "Car Loan. DBS Bank HPR108125K (SNK6165U)" at bounding box center [388, 172] width 161 height 31
click at [314, 167] on div "Car Loan. DBS Bank" at bounding box center [387, 168] width 147 height 9
drag, startPoint x: 312, startPoint y: 165, endPoint x: 388, endPoint y: 180, distance: 78.0
click at [388, 180] on td "Car Loan. DBS Bank HPR108125K (SNK6165U)" at bounding box center [388, 172] width 161 height 31
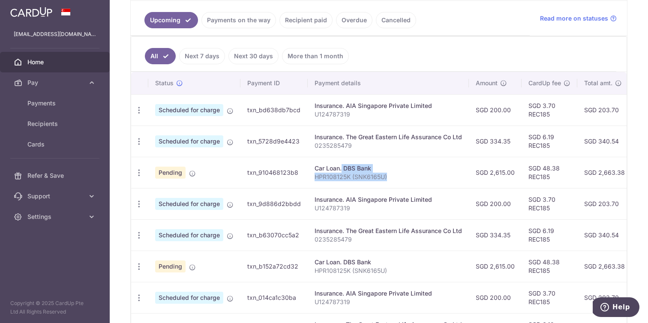
click at [388, 180] on p "HPR108125K (SNK6165U)" at bounding box center [387, 177] width 147 height 9
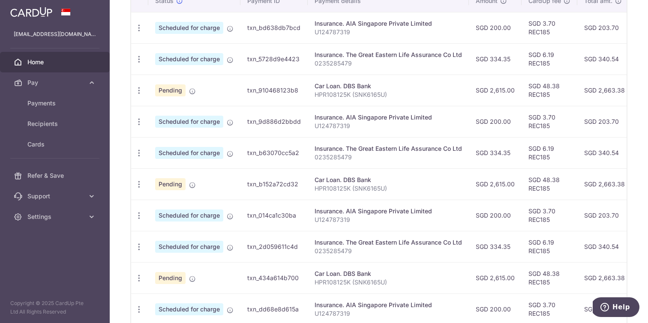
scroll to position [269, 0]
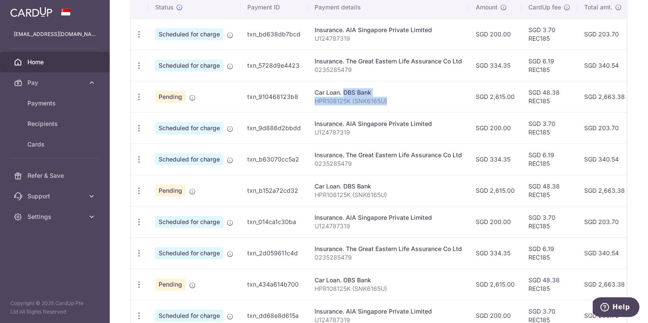
drag, startPoint x: 319, startPoint y: 91, endPoint x: 397, endPoint y: 105, distance: 79.3
click at [397, 105] on td "Car Loan. DBS Bank HPR108125K (SNK6165U)" at bounding box center [388, 96] width 161 height 31
drag, startPoint x: 314, startPoint y: 189, endPoint x: 391, endPoint y: 200, distance: 77.0
click at [391, 200] on td "Car Loan. DBS Bank HPR108125K (SNK6165U)" at bounding box center [388, 190] width 161 height 31
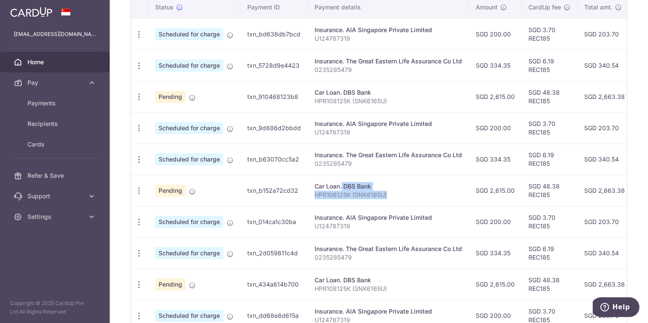
click at [391, 200] on td "Car Loan. DBS Bank HPR108125K (SNK6165U)" at bounding box center [388, 190] width 161 height 31
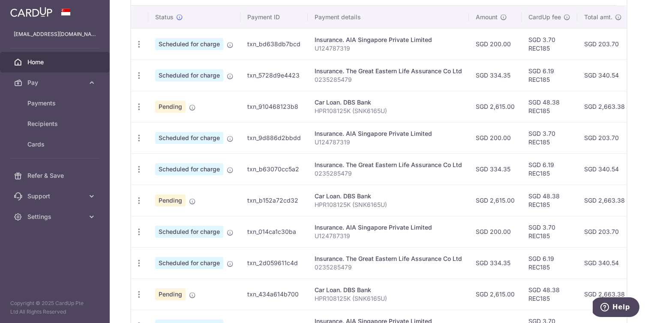
scroll to position [226, 0]
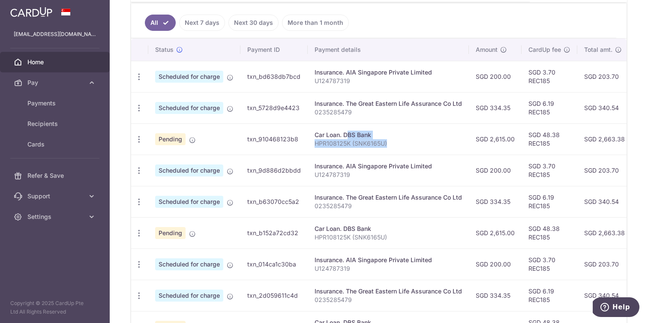
drag, startPoint x: 322, startPoint y: 134, endPoint x: 387, endPoint y: 144, distance: 65.8
click at [387, 144] on td "Car Loan. DBS Bank HPR108125K (SNK6165U)" at bounding box center [388, 138] width 161 height 31
click at [387, 144] on p "HPR108125K (SNK6165U)" at bounding box center [387, 143] width 147 height 9
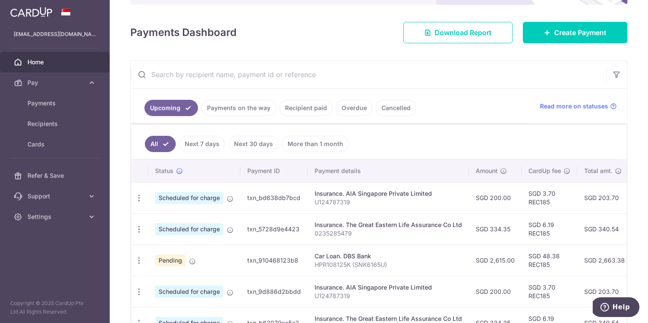
scroll to position [0, 0]
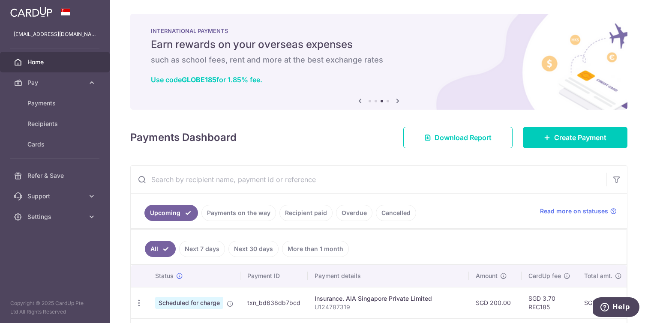
click at [571, 149] on div "× Pause Schedule Pause all future payments in this series Pause just this one p…" at bounding box center [379, 161] width 538 height 323
click at [571, 140] on span "Create Payment" at bounding box center [580, 137] width 52 height 10
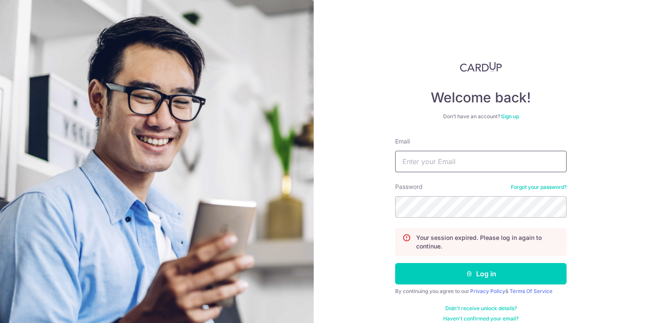
click at [434, 166] on input "Email" at bounding box center [480, 161] width 171 height 21
type input "matthewtqs95@gmail.com"
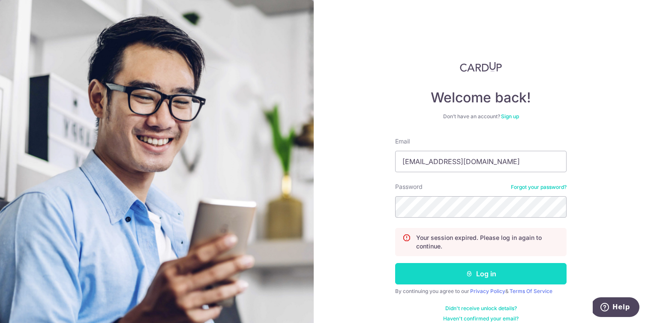
click at [450, 280] on button "Log in" at bounding box center [480, 273] width 171 height 21
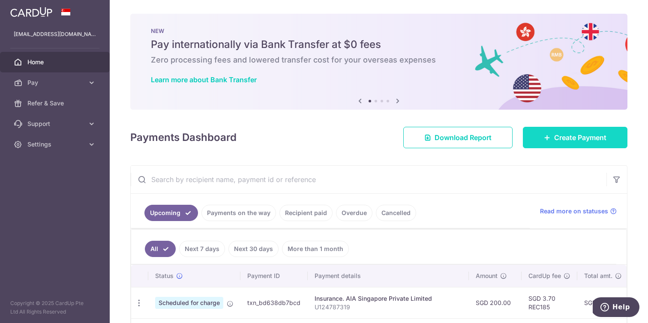
click at [558, 145] on link "Create Payment" at bounding box center [575, 137] width 105 height 21
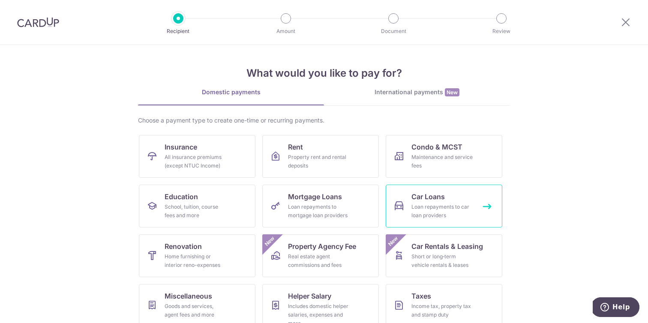
click at [412, 205] on div "Loan repayments to car loan providers" at bounding box center [442, 211] width 62 height 17
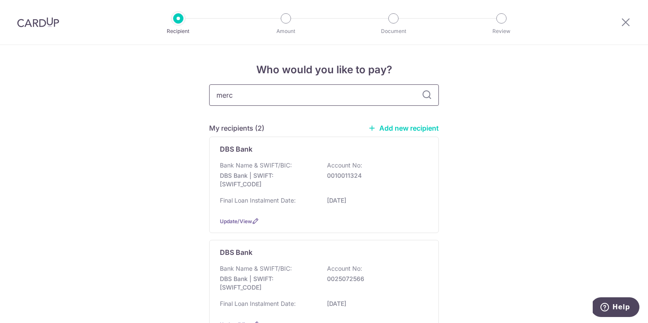
type input "merc"
click at [427, 98] on icon at bounding box center [426, 95] width 10 height 10
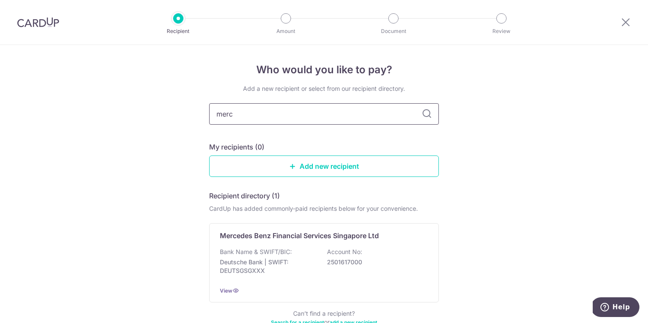
click at [333, 118] on input "merc" at bounding box center [324, 113] width 230 height 21
type input "r"
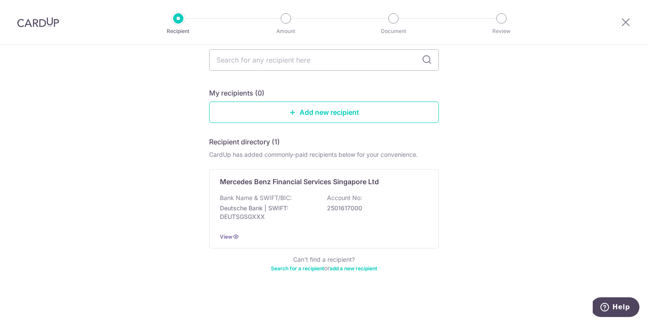
scroll to position [39, 0]
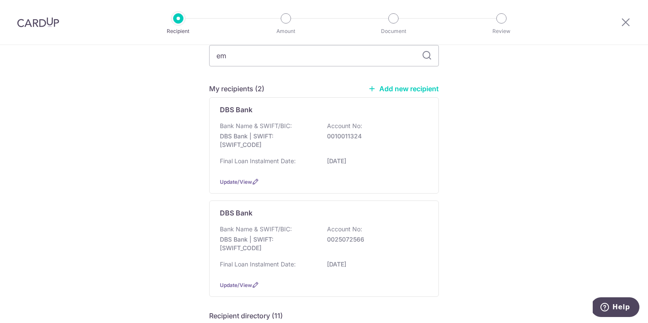
type input "e"
type input "merc"
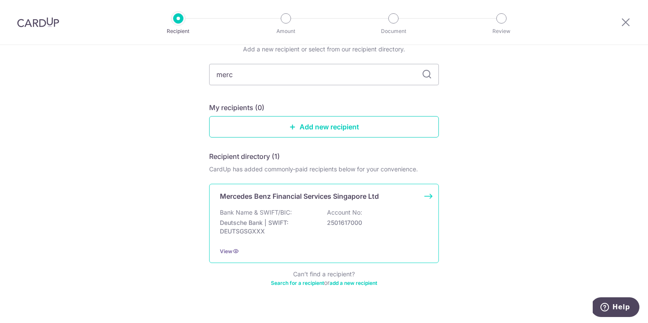
click at [320, 200] on p "Mercedes Benz Financial Services Singapore Ltd" at bounding box center [299, 196] width 159 height 10
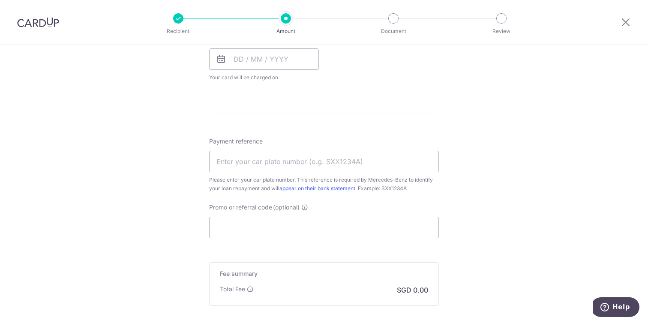
scroll to position [497, 0]
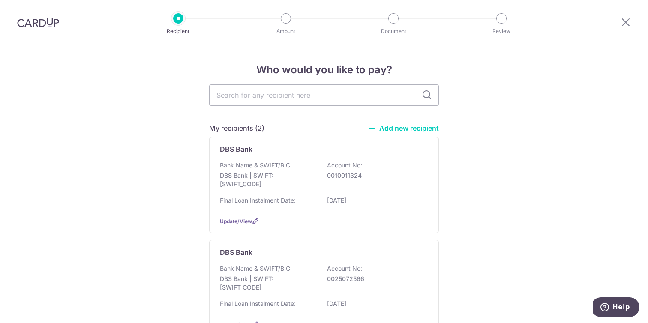
scroll to position [3, 0]
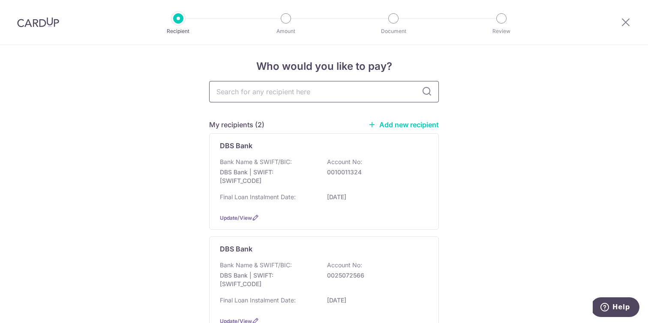
click at [235, 91] on input "text" at bounding box center [324, 91] width 230 height 21
type input "merc"
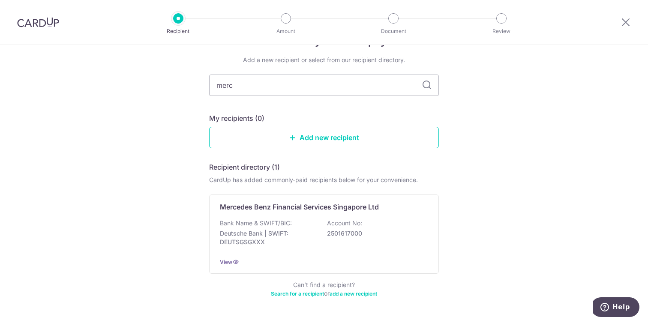
scroll to position [54, 0]
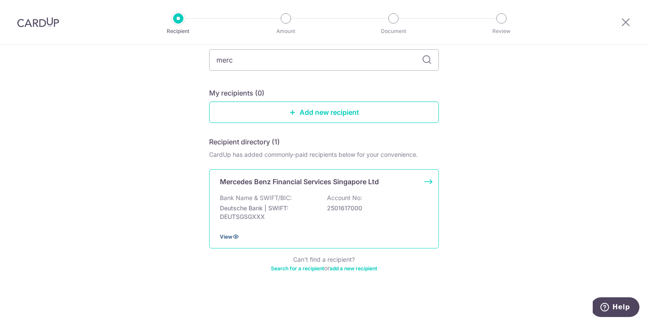
click at [232, 236] on icon at bounding box center [235, 236] width 7 height 7
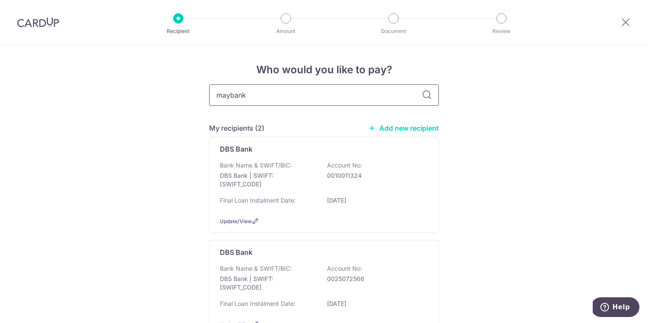
type input "maybank"
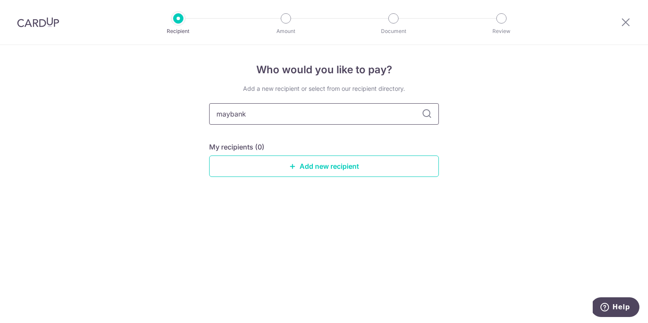
click at [266, 113] on input "maybank" at bounding box center [324, 113] width 230 height 21
click at [243, 111] on input "maybank" at bounding box center [324, 113] width 230 height 21
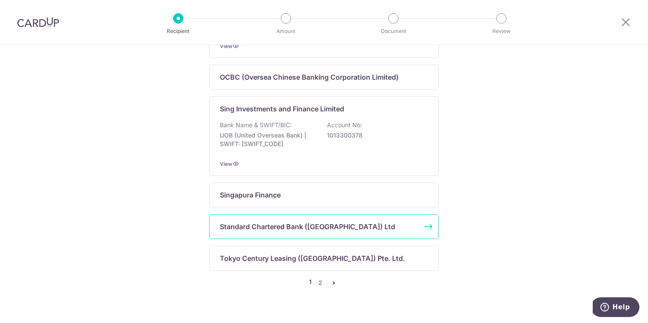
scroll to position [709, 0]
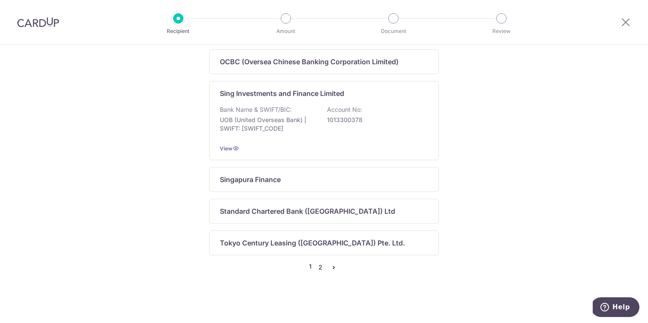
click at [318, 266] on link "2" at bounding box center [320, 267] width 10 height 10
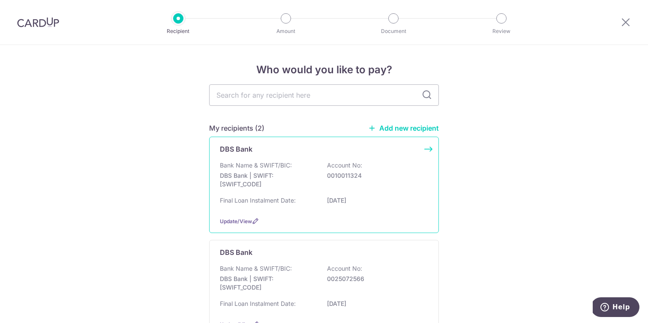
scroll to position [152, 0]
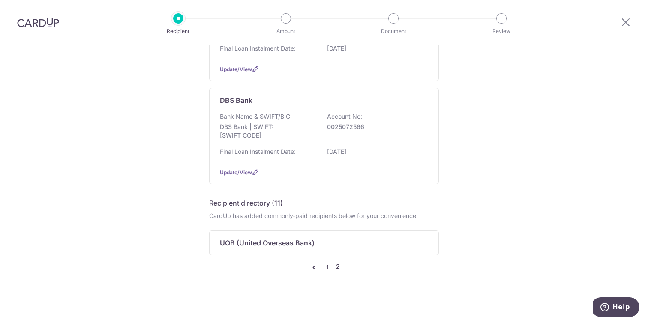
click at [324, 269] on link "1" at bounding box center [327, 267] width 10 height 10
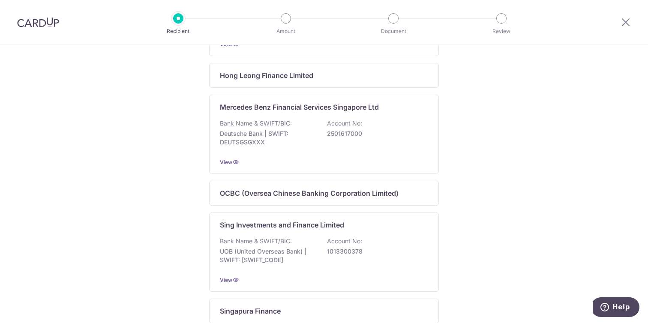
scroll to position [573, 0]
click at [367, 150] on div "Bank Name & SWIFT/BIC: Deutsche Bank | SWIFT: DEUTSGSGXXX Account No: 2501617000" at bounding box center [324, 135] width 208 height 32
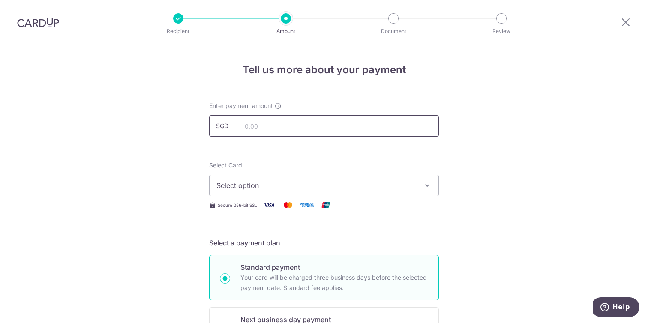
click at [302, 131] on input "text" at bounding box center [324, 125] width 230 height 21
click at [289, 123] on input "text" at bounding box center [324, 125] width 230 height 21
type input "2,457.00"
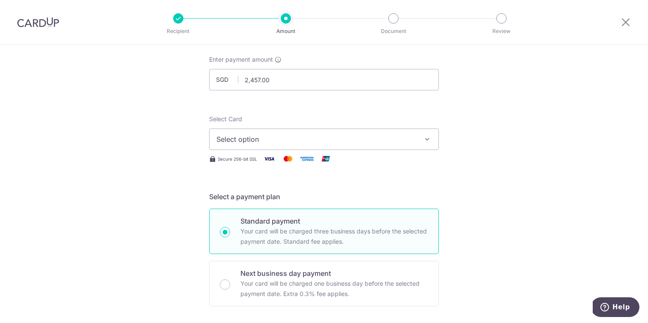
scroll to position [69, 0]
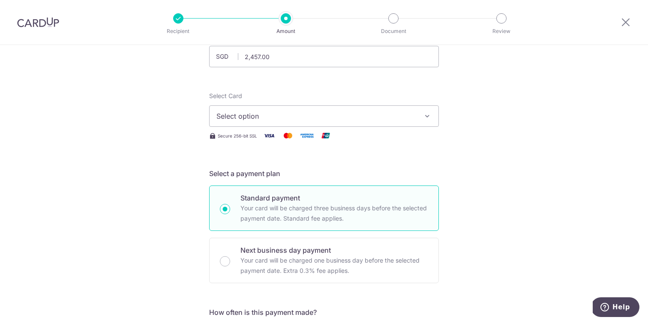
click at [250, 114] on span "Select option" at bounding box center [316, 116] width 200 height 10
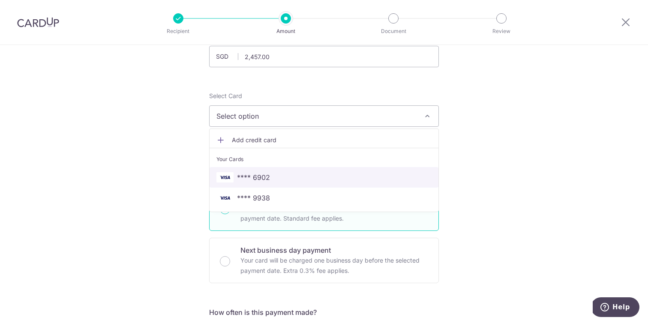
click at [274, 175] on span "**** 6902" at bounding box center [323, 177] width 215 height 10
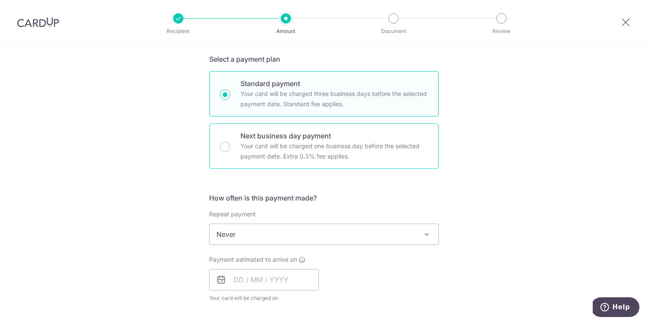
scroll to position [222, 0]
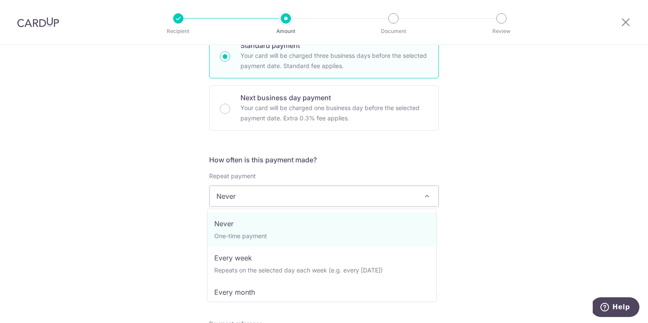
click at [239, 191] on span "Never" at bounding box center [323, 196] width 229 height 21
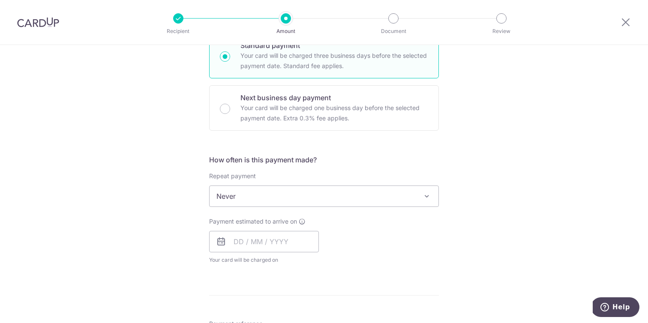
click at [239, 191] on span "Never" at bounding box center [323, 196] width 229 height 21
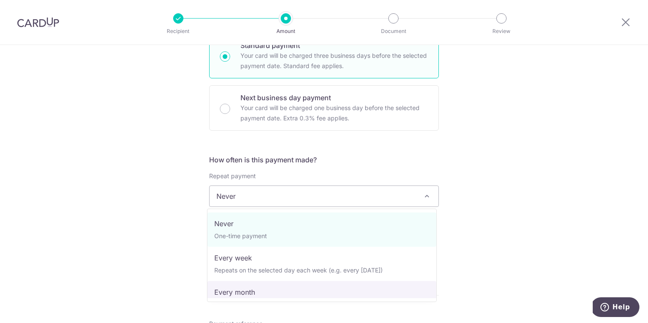
select select "3"
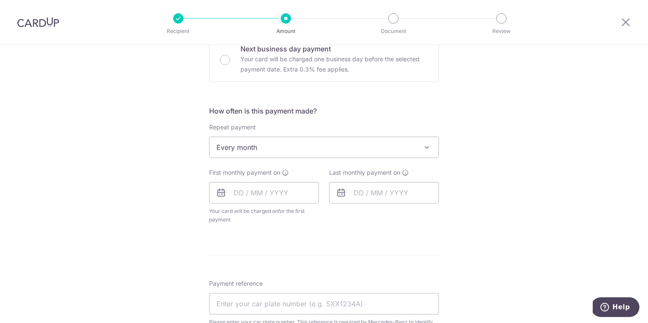
scroll to position [284, 0]
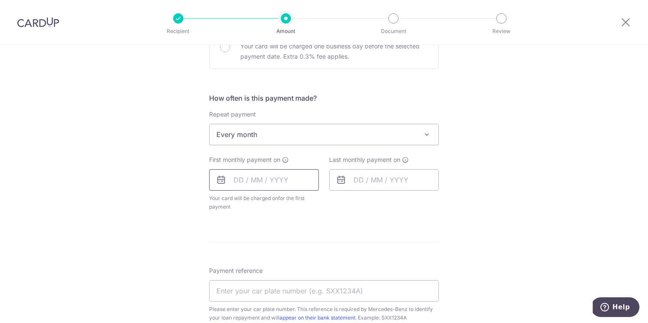
click at [274, 174] on input "text" at bounding box center [264, 179] width 110 height 21
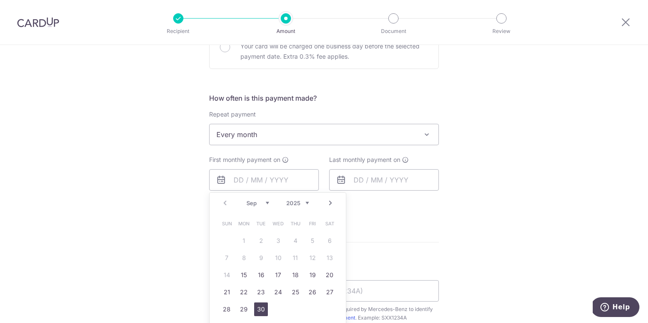
click at [255, 311] on link "30" at bounding box center [261, 309] width 14 height 14
type input "30/09/2025"
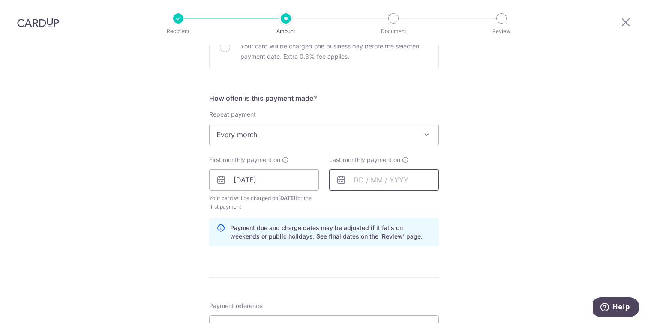
click at [368, 179] on input "text" at bounding box center [384, 179] width 110 height 21
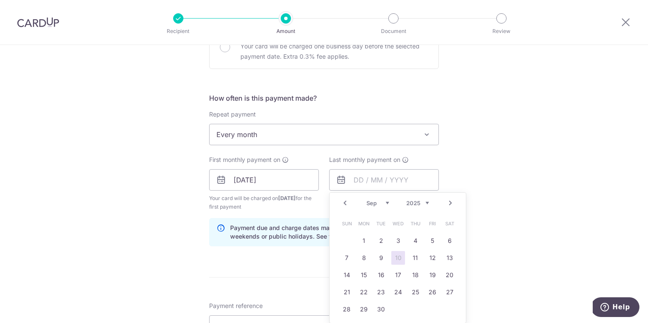
click at [384, 203] on select "Jan Feb Mar Apr May Jun Jul Aug Sep Oct Nov Dec" at bounding box center [377, 203] width 23 height 7
click at [422, 206] on select "2024 2025 2026 2027 2028 2029 2030 2031 2032 2033 2034 2035" at bounding box center [417, 203] width 23 height 7
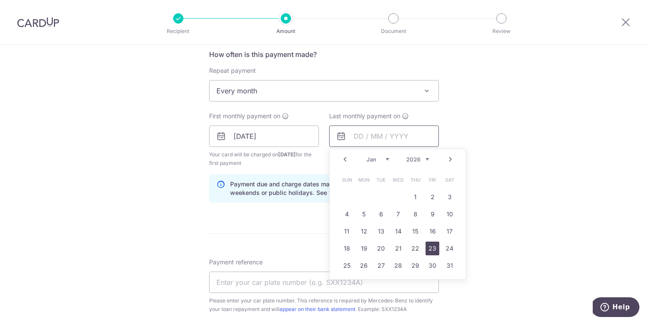
scroll to position [337, 0]
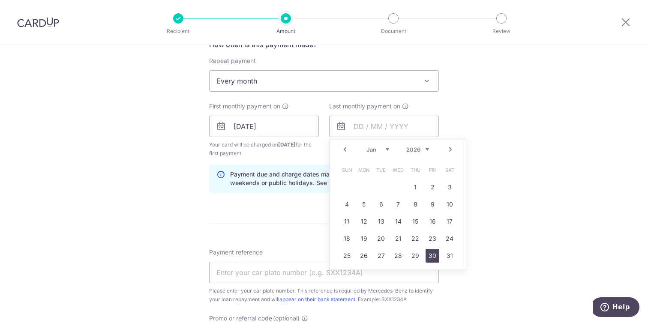
click at [426, 258] on link "30" at bounding box center [432, 256] width 14 height 14
type input "30/01/2026"
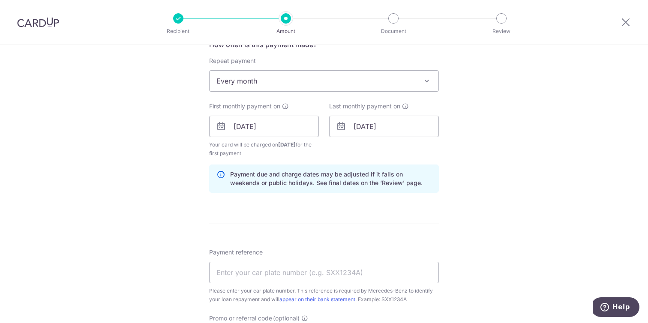
click at [166, 190] on div "Tell us more about your payment Enter payment amount SGD 2,457.00 2457.00 Selec…" at bounding box center [324, 117] width 648 height 818
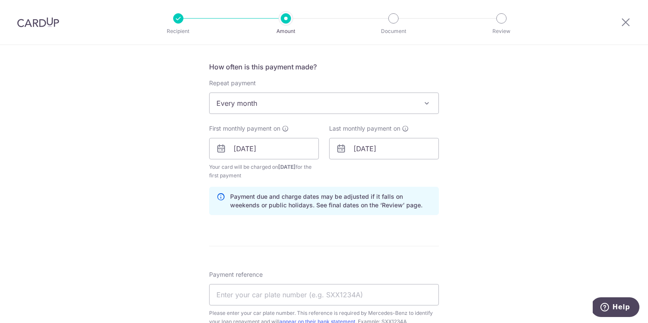
scroll to position [314, 0]
click at [262, 149] on input "30/09/2025" at bounding box center [264, 148] width 110 height 21
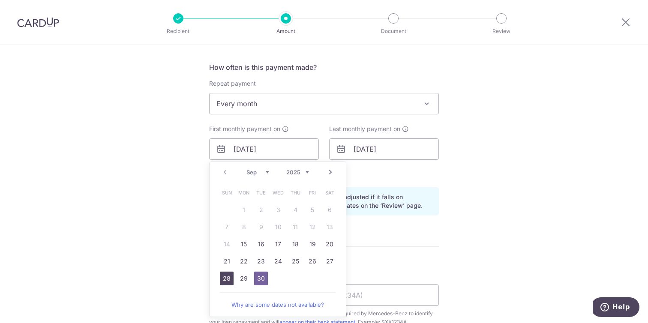
click at [225, 278] on link "28" at bounding box center [227, 279] width 14 height 14
type input "[DATE]"
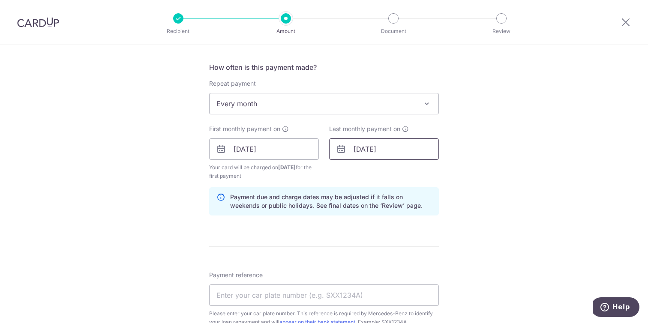
click at [369, 146] on input "30/01/2026" at bounding box center [384, 148] width 110 height 21
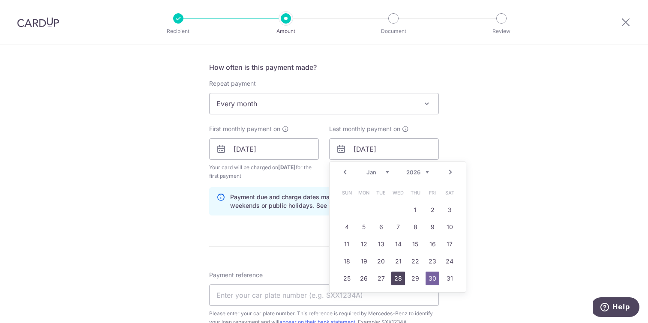
click at [398, 280] on link "28" at bounding box center [398, 279] width 14 height 14
type input "28/01/2026"
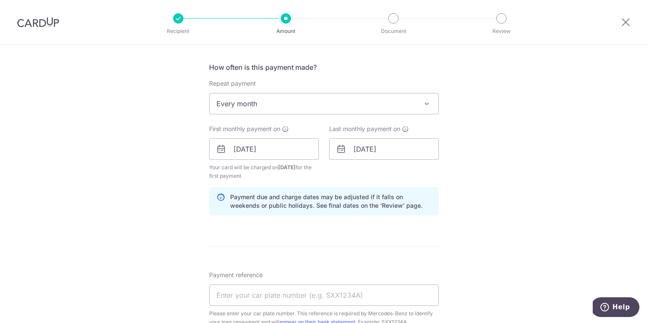
click at [162, 197] on div "Tell us more about your payment Enter payment amount SGD 2,457.00 2457.00 Selec…" at bounding box center [324, 140] width 648 height 818
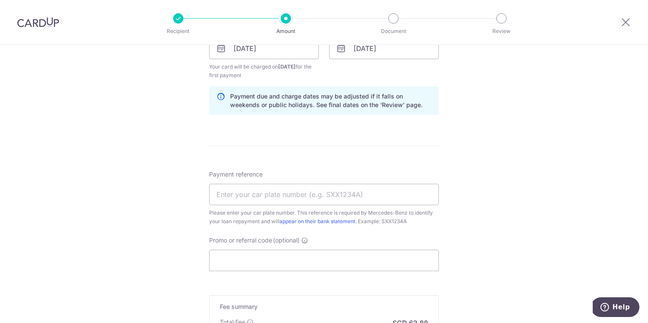
scroll to position [416, 0]
click at [260, 199] on input "Payment reference" at bounding box center [324, 193] width 230 height 21
click at [251, 194] on input "Payment reference" at bounding box center [324, 193] width 230 height 21
paste input "HP180686"
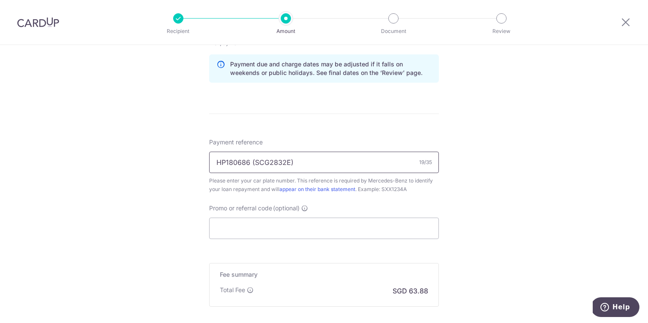
scroll to position [463, 0]
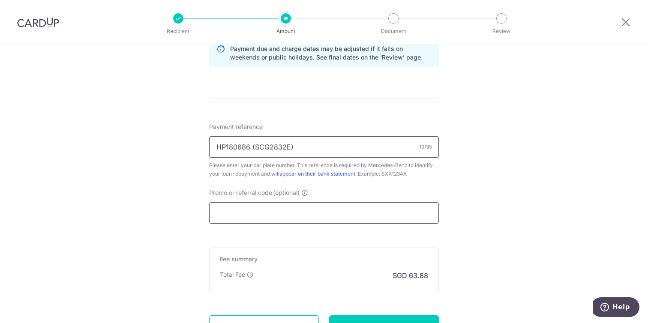
type input "HP180686 (SCG2832E)"
click at [266, 215] on input "Promo or referral code (optional)" at bounding box center [324, 212] width 230 height 21
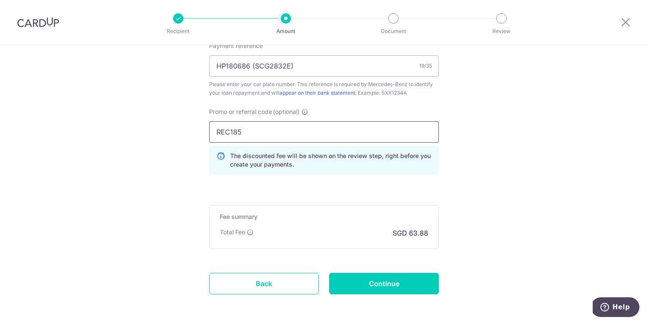
scroll to position [579, 0]
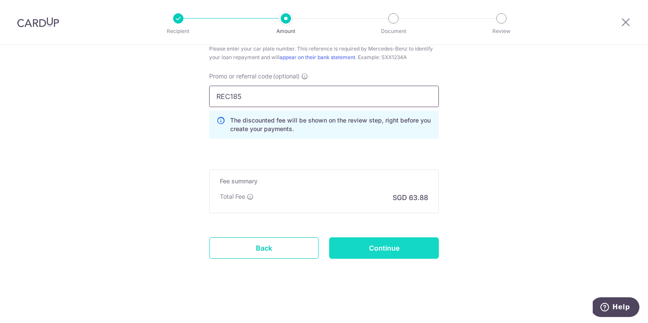
type input "REC185"
click at [371, 247] on input "Continue" at bounding box center [384, 247] width 110 height 21
type input "Create Schedule"
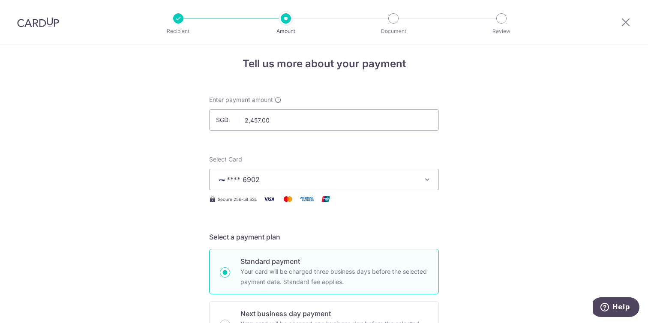
scroll to position [0, 0]
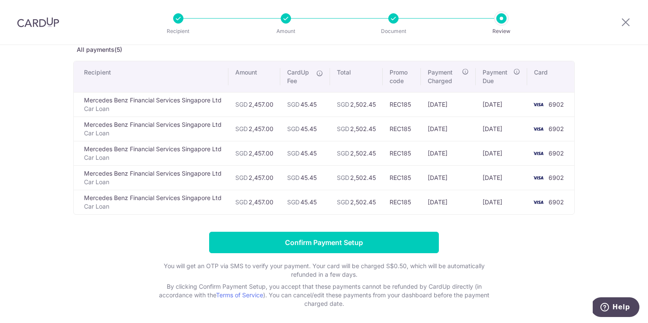
scroll to position [58, 0]
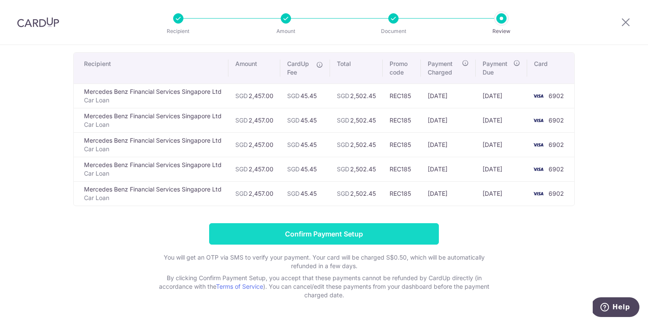
click at [288, 228] on input "Confirm Payment Setup" at bounding box center [324, 233] width 230 height 21
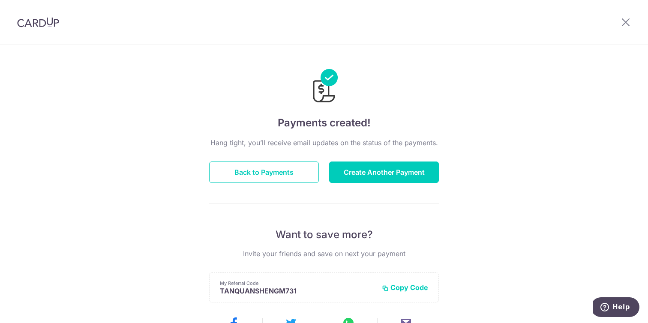
click at [50, 21] on img at bounding box center [38, 22] width 42 height 10
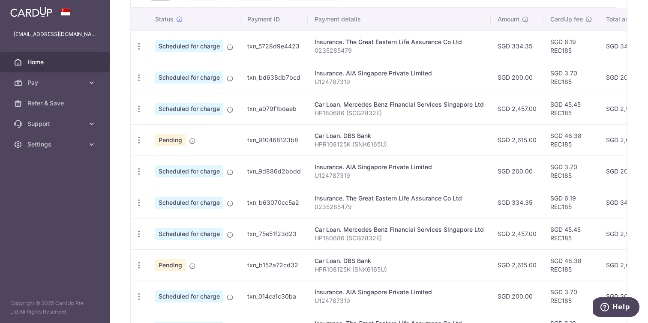
scroll to position [244, 0]
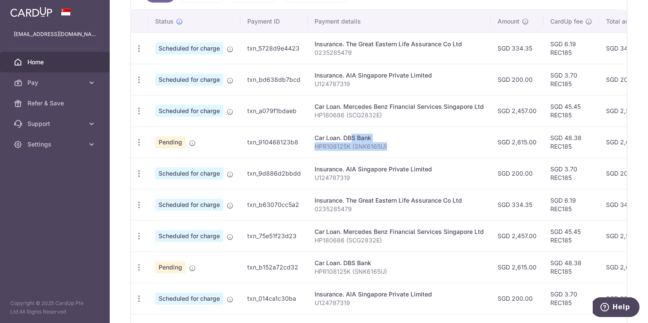
drag, startPoint x: 322, startPoint y: 140, endPoint x: 401, endPoint y: 153, distance: 80.3
click at [401, 153] on td "Car Loan. DBS Bank HPR108125K (SNK6165U)" at bounding box center [399, 141] width 183 height 31
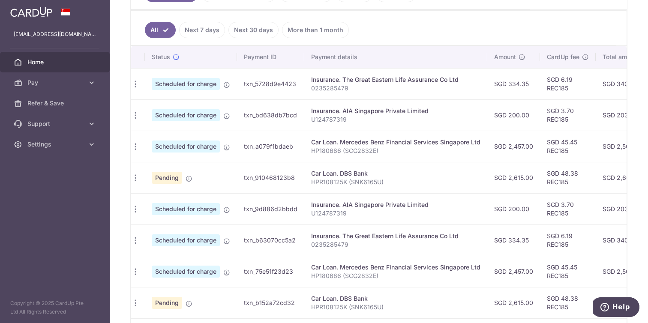
scroll to position [0, 0]
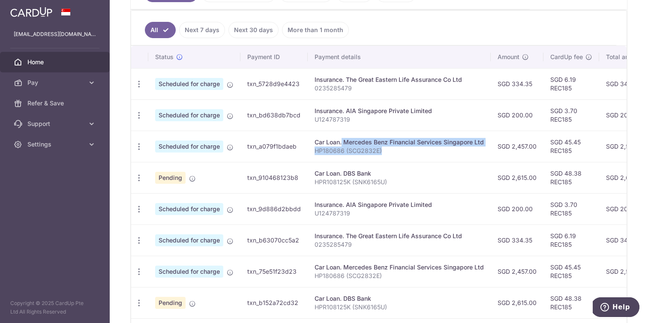
drag, startPoint x: 314, startPoint y: 143, endPoint x: 406, endPoint y: 153, distance: 92.7
click at [406, 153] on td "Car Loan. Mercedes Benz Financial Services Singapore Ltd HP180686 (SCG2832E)" at bounding box center [399, 146] width 183 height 31
click at [406, 153] on p "HP180686 (SCG2832E)" at bounding box center [398, 150] width 169 height 9
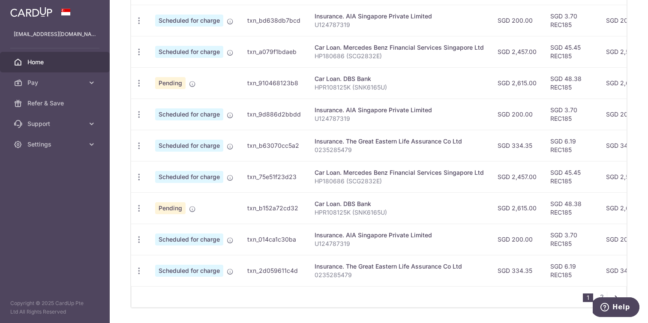
scroll to position [311, 0]
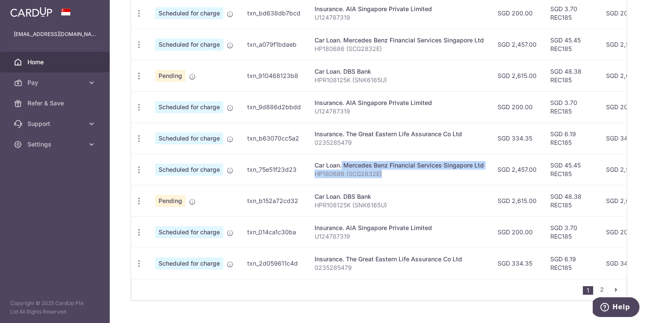
drag, startPoint x: 313, startPoint y: 161, endPoint x: 409, endPoint y: 180, distance: 97.8
click at [409, 180] on td "Car Loan. Mercedes Benz Financial Services Singapore Ltd HP180686 (SCG2832E)" at bounding box center [399, 169] width 183 height 31
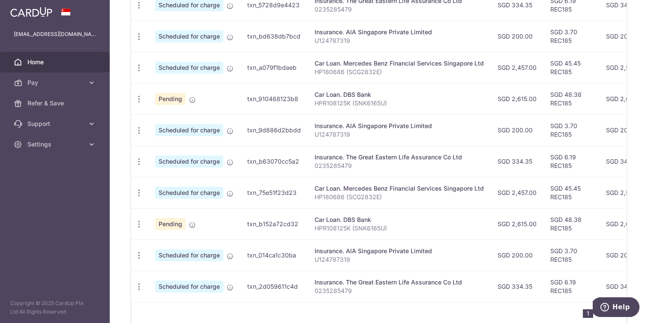
scroll to position [288, 0]
drag, startPoint x: 315, startPoint y: 217, endPoint x: 428, endPoint y: 227, distance: 114.0
click at [428, 227] on td "Car Loan. DBS Bank HPR108125K (SNK6165U)" at bounding box center [399, 223] width 183 height 31
click at [428, 227] on p "HPR108125K (SNK6165U)" at bounding box center [398, 228] width 169 height 9
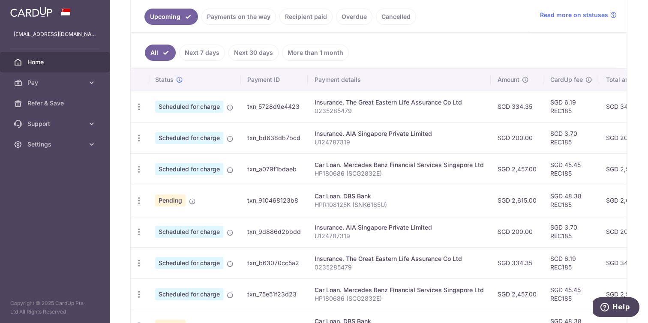
scroll to position [176, 0]
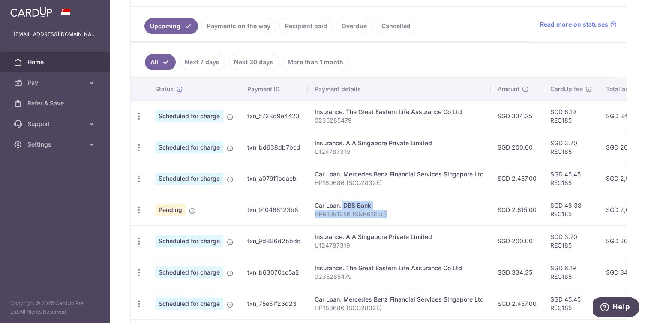
drag, startPoint x: 314, startPoint y: 207, endPoint x: 394, endPoint y: 214, distance: 80.8
click at [394, 214] on td "Car Loan. DBS Bank HPR108125K (SNK6165U)" at bounding box center [399, 209] width 183 height 31
click at [394, 214] on p "HPR108125K (SNK6165U)" at bounding box center [398, 214] width 169 height 9
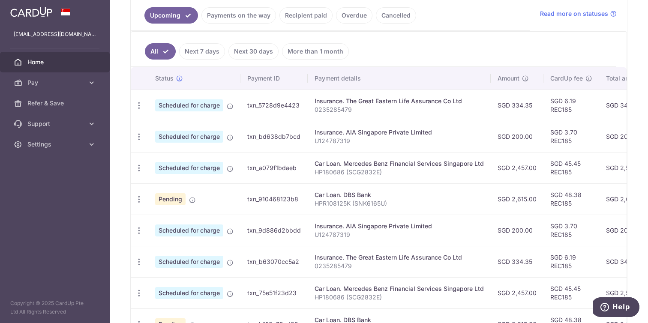
scroll to position [187, 0]
drag, startPoint x: 314, startPoint y: 134, endPoint x: 365, endPoint y: 143, distance: 51.8
click at [365, 143] on td "Insurance. AIA Singapore Private Limited U124787319" at bounding box center [399, 136] width 183 height 31
click at [365, 143] on p "U124787319" at bounding box center [398, 141] width 169 height 9
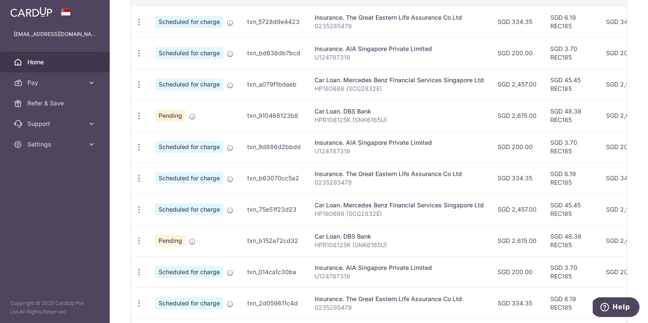
scroll to position [334, 0]
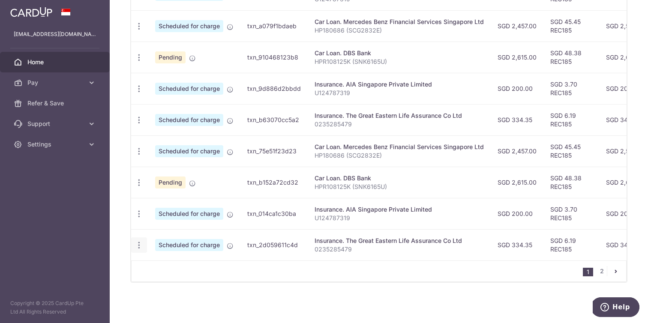
click at [140, 241] on icon "button" at bounding box center [138, 245] width 9 height 9
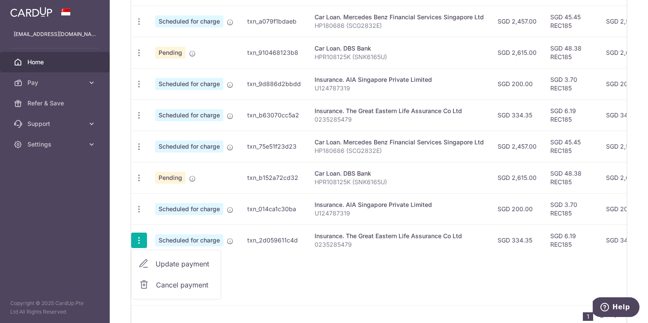
click at [331, 238] on div "Insurance. The Great Eastern Life Assurance Co Ltd" at bounding box center [398, 236] width 169 height 9
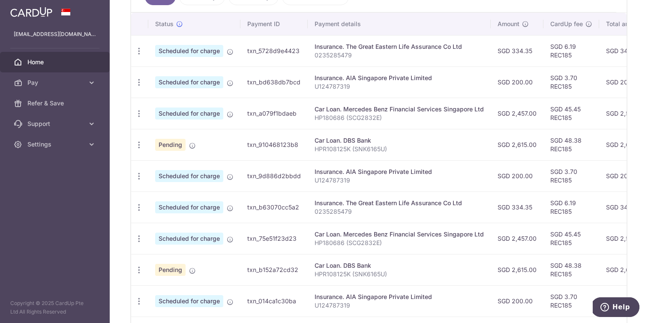
scroll to position [243, 0]
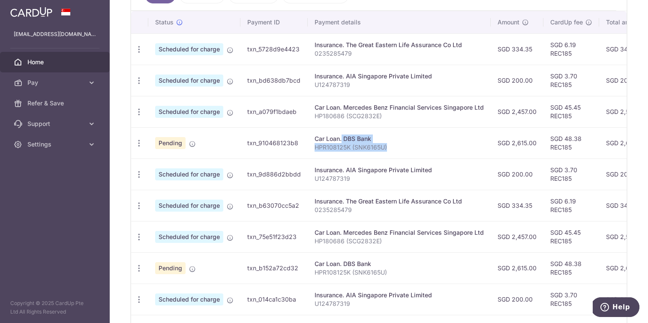
drag, startPoint x: 394, startPoint y: 150, endPoint x: 308, endPoint y: 135, distance: 87.4
click at [308, 135] on td "Car Loan. DBS Bank HPR108125K (SNK6165U)" at bounding box center [399, 142] width 183 height 31
